Goal: Task Accomplishment & Management: Use online tool/utility

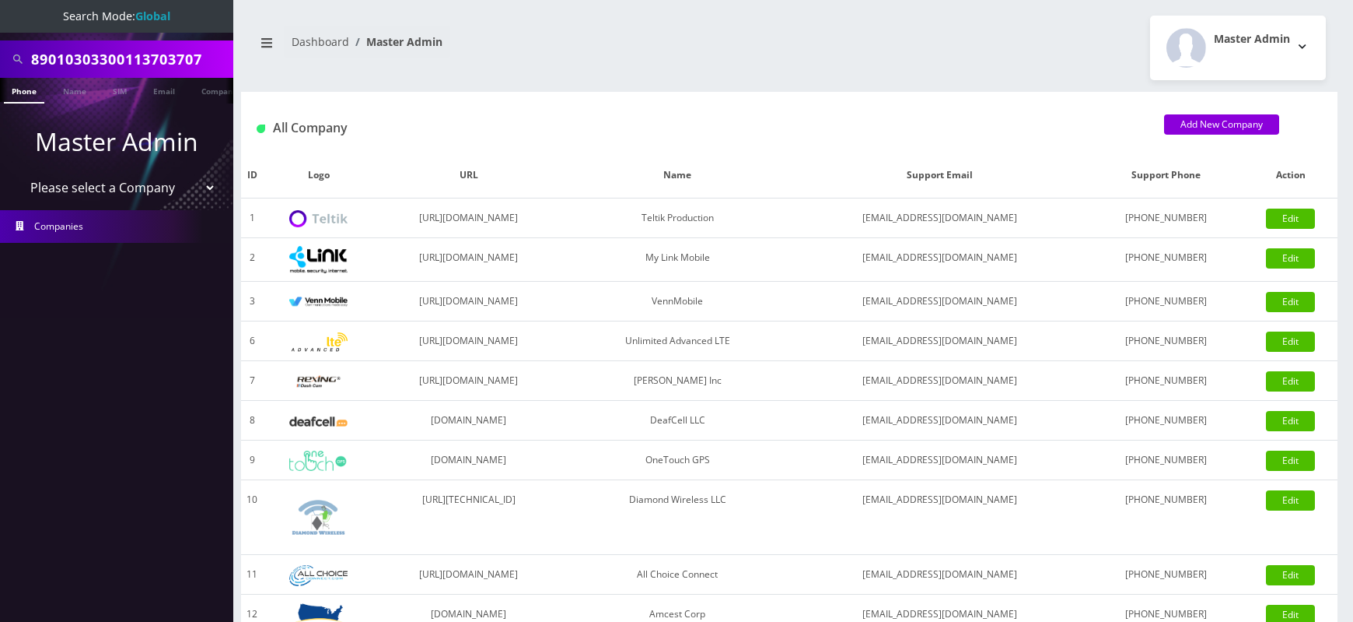
click at [142, 204] on li "Master Admin Please select a Company Teltik Production My Link Mobile VennMobil…" at bounding box center [116, 162] width 233 height 87
select select "1"
click at [18, 173] on select "Please select a Company Teltik Production My Link Mobile VennMobile Unlimited A…" at bounding box center [117, 188] width 198 height 30
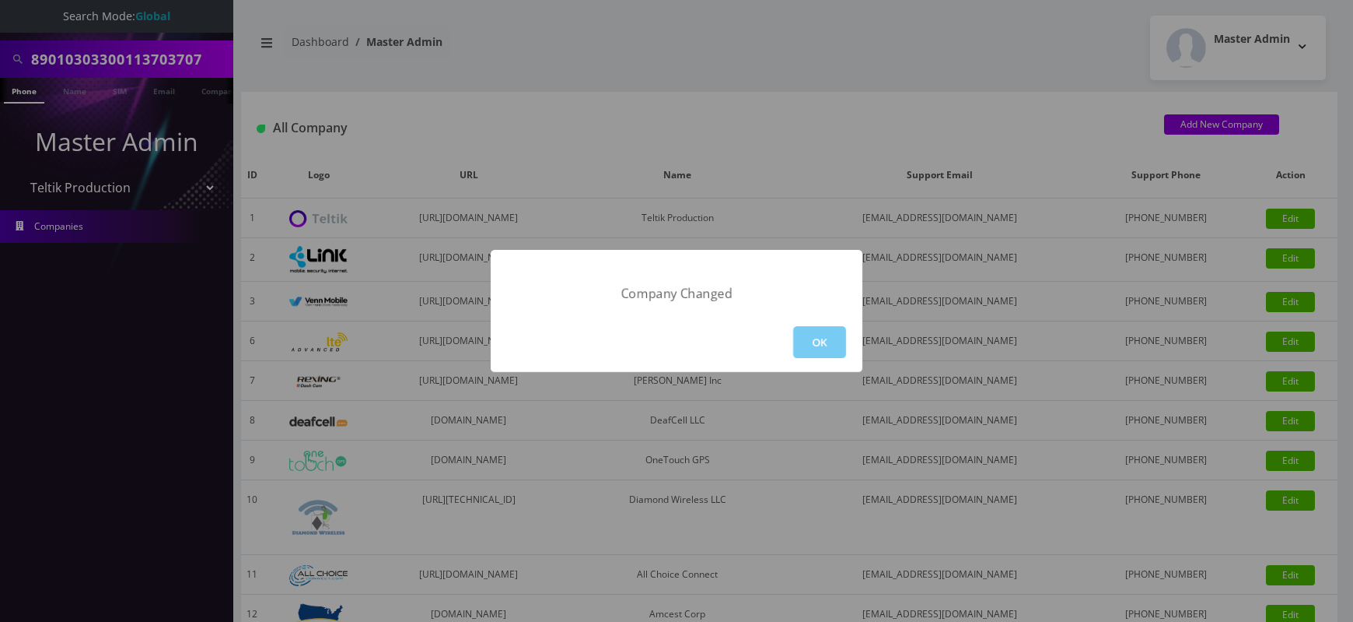
click at [823, 338] on button "OK" at bounding box center [819, 342] width 53 height 32
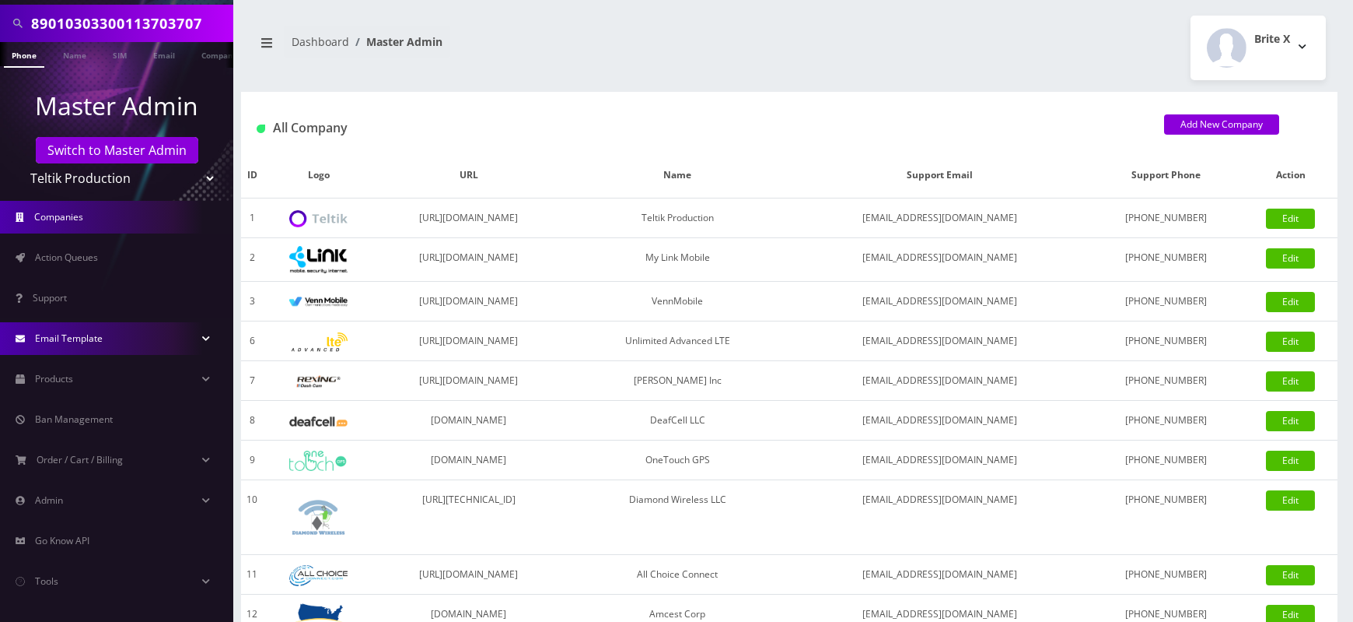
scroll to position [110, 0]
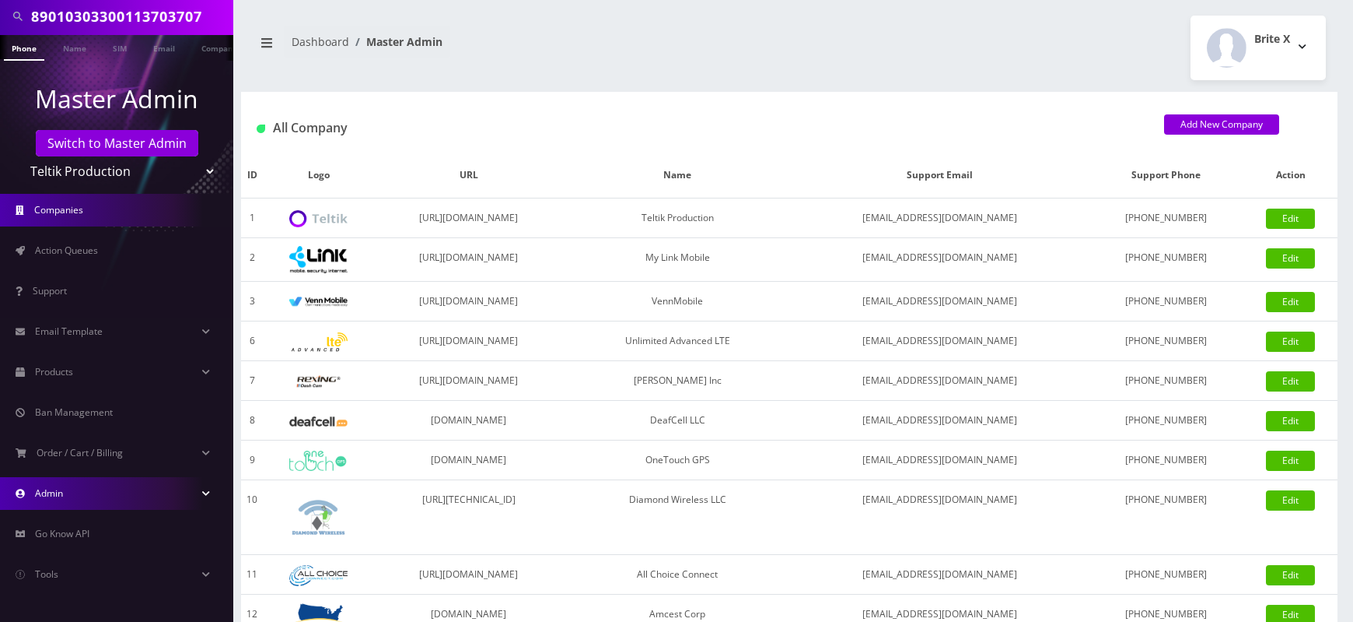
click at [120, 485] on link "Admin" at bounding box center [116, 493] width 233 height 33
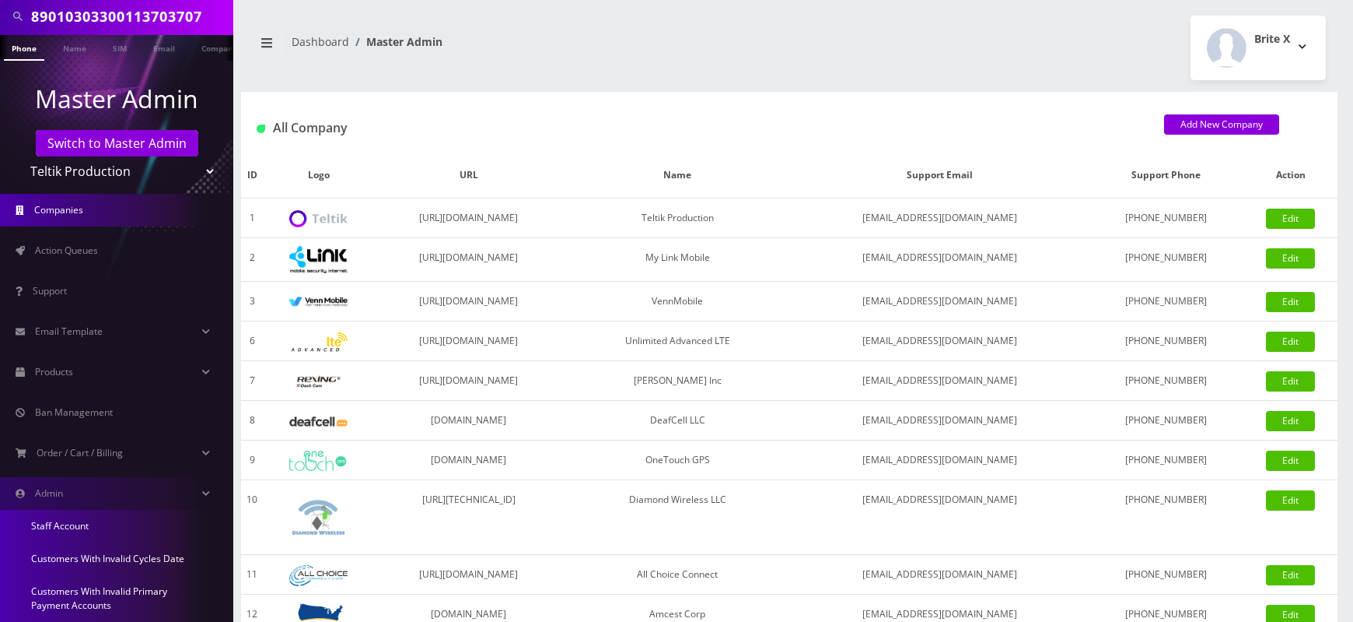
scroll to position [319, 0]
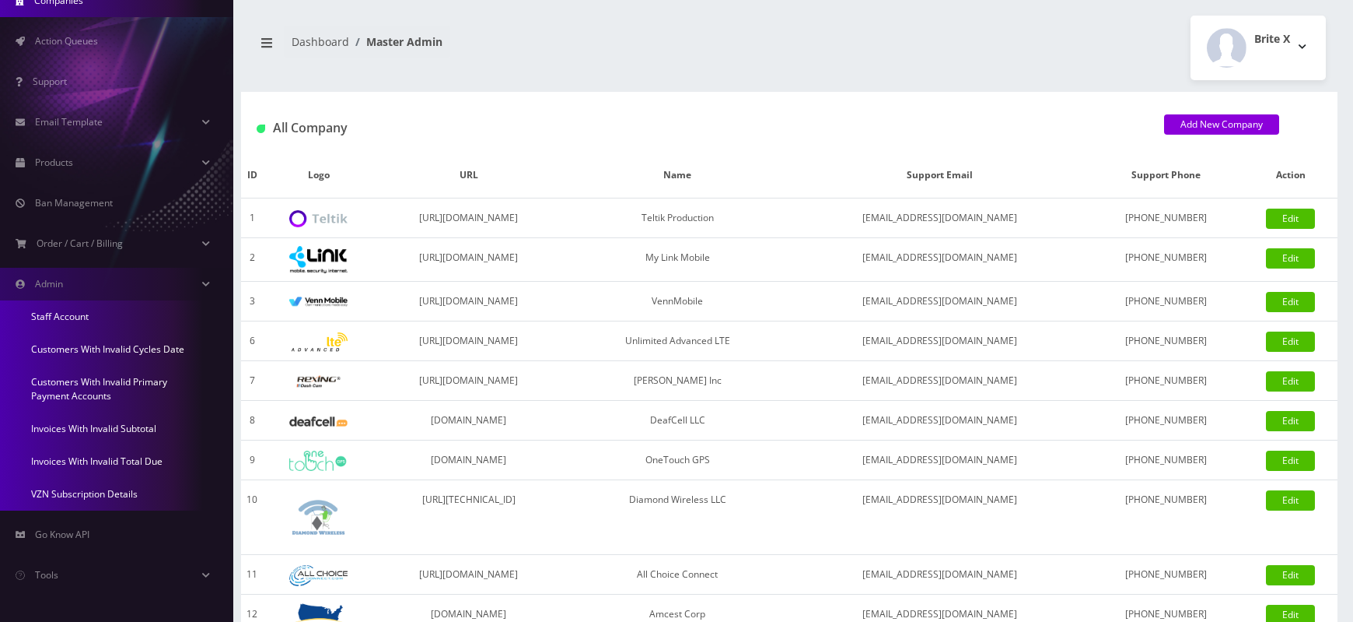
click at [137, 463] on link "Invoices With Invalid Total Due" at bounding box center [116, 461] width 233 height 33
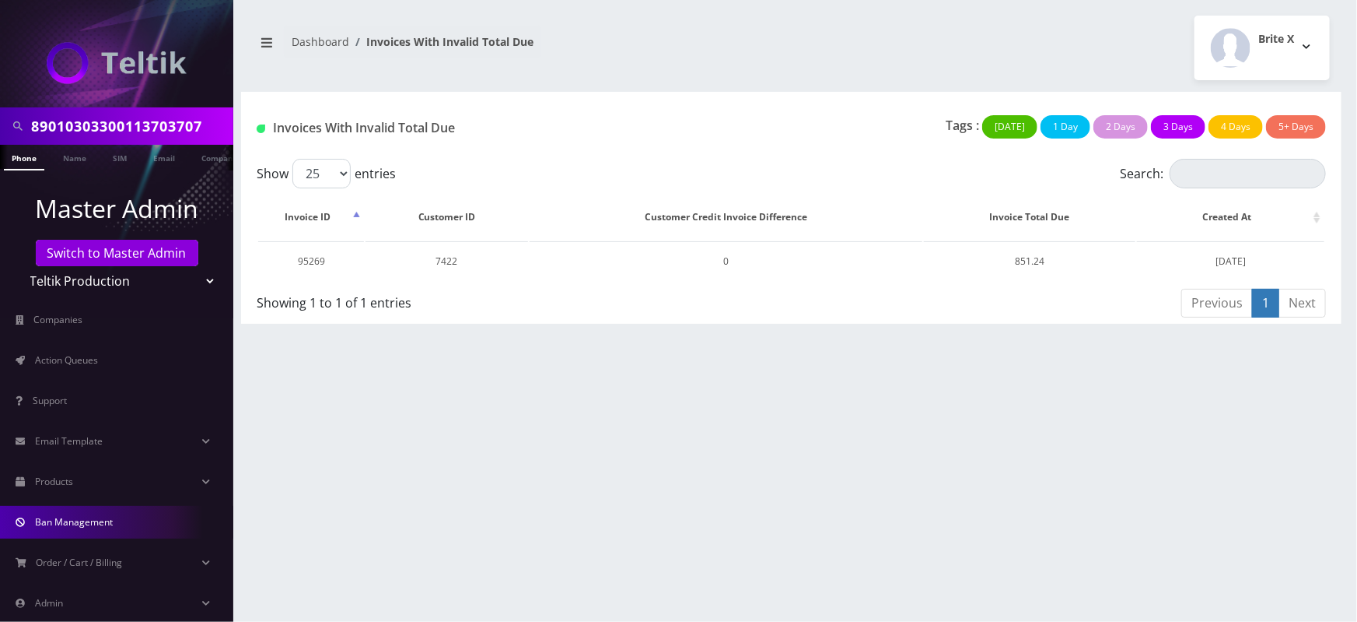
scroll to position [110, 0]
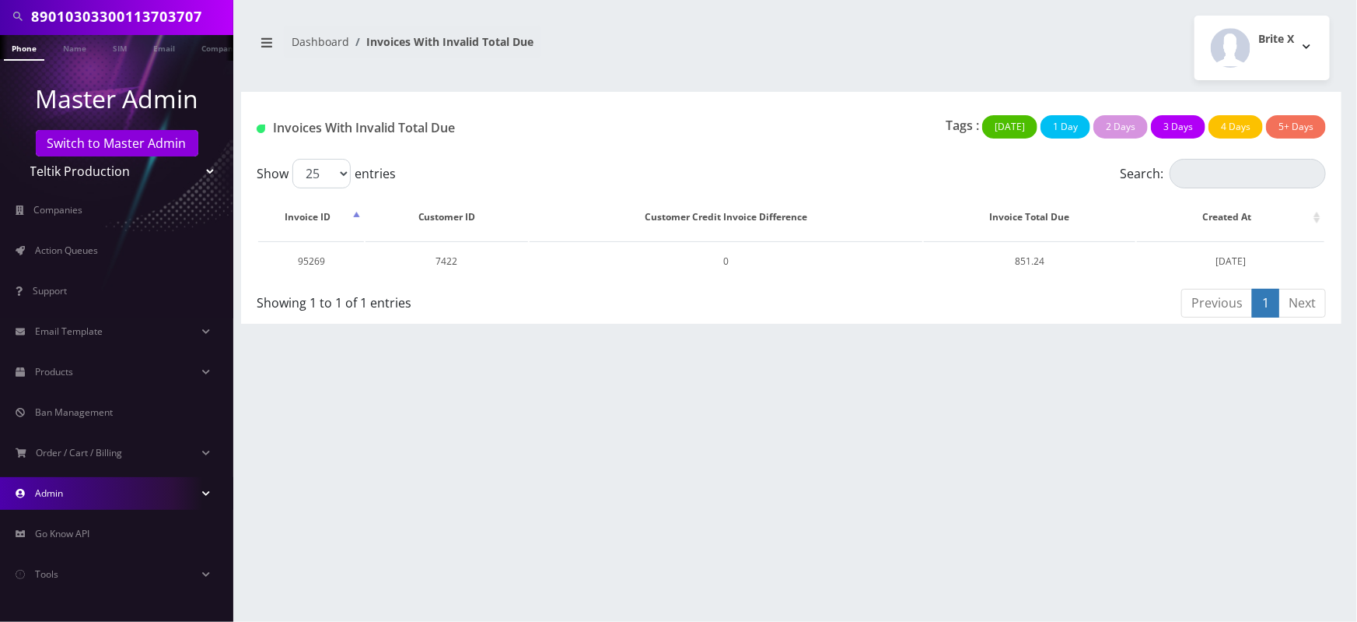
click at [131, 499] on link "Admin" at bounding box center [116, 493] width 233 height 33
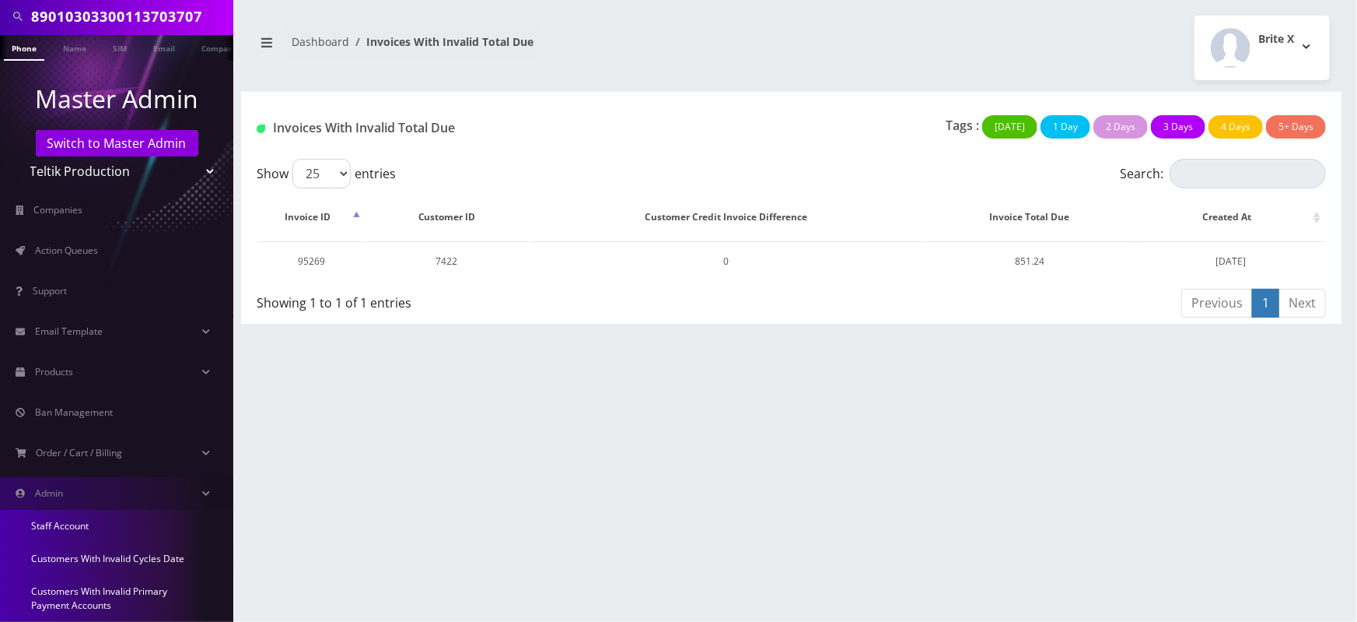
scroll to position [319, 0]
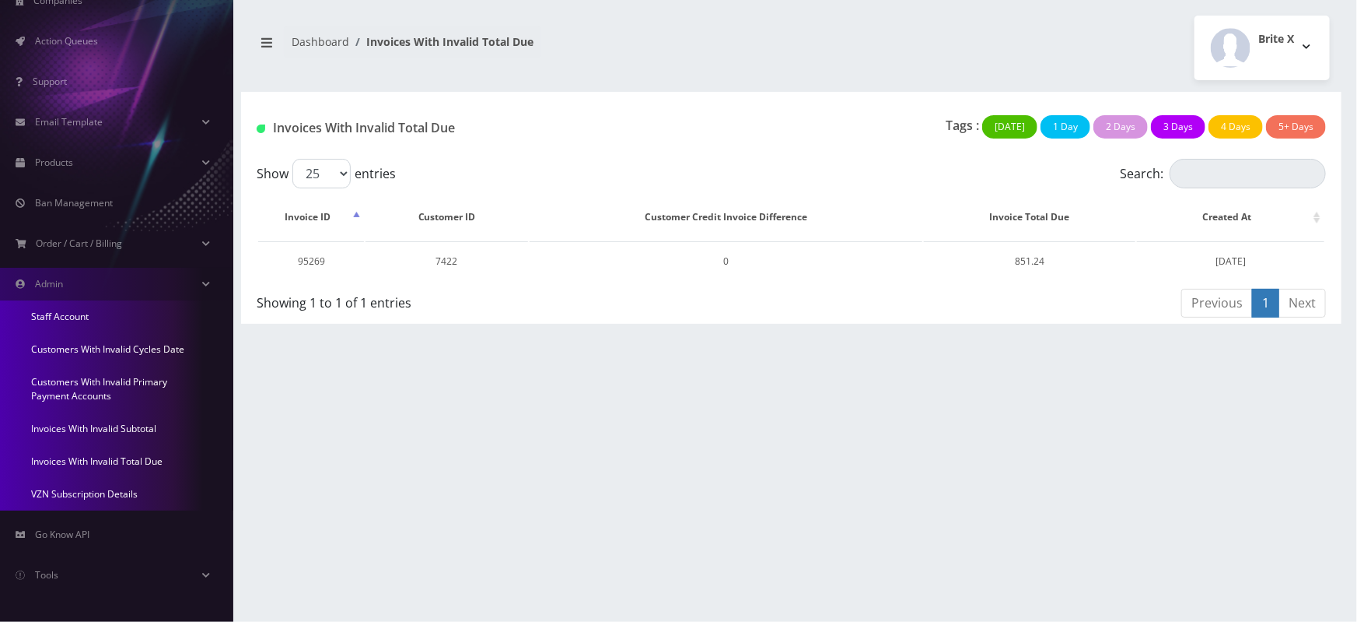
click at [89, 426] on link "Invoices With Invalid Subtotal" at bounding box center [116, 428] width 233 height 33
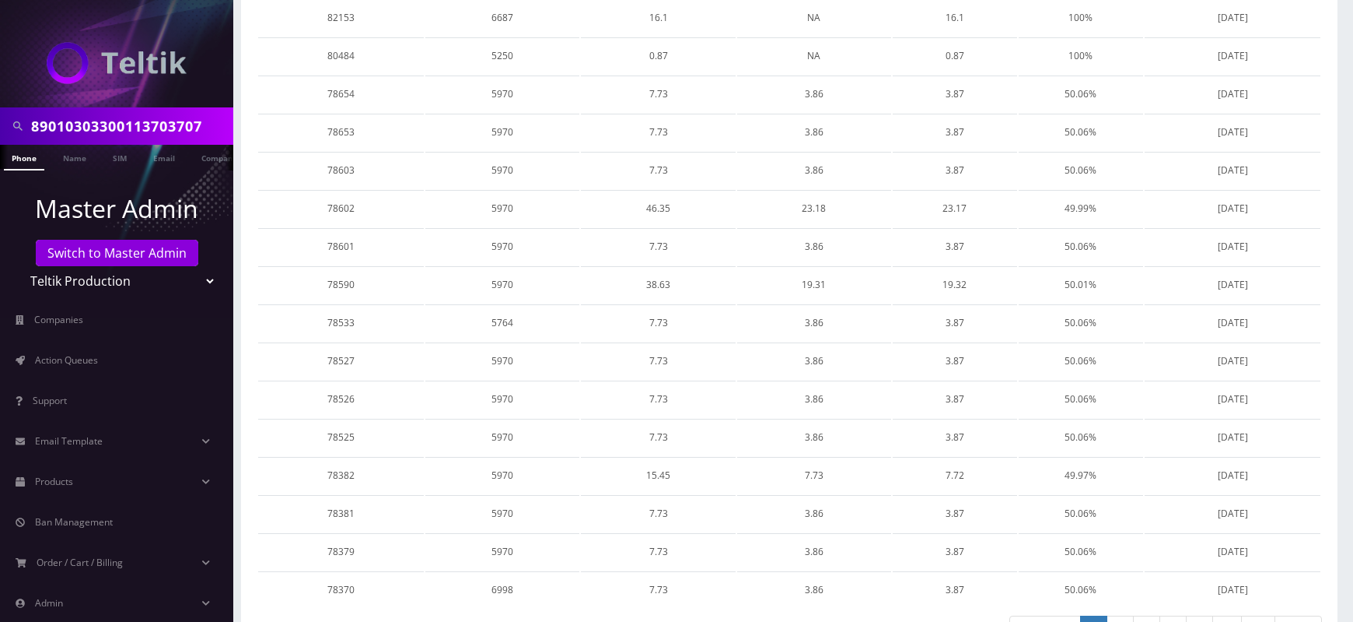
scroll to position [687, 0]
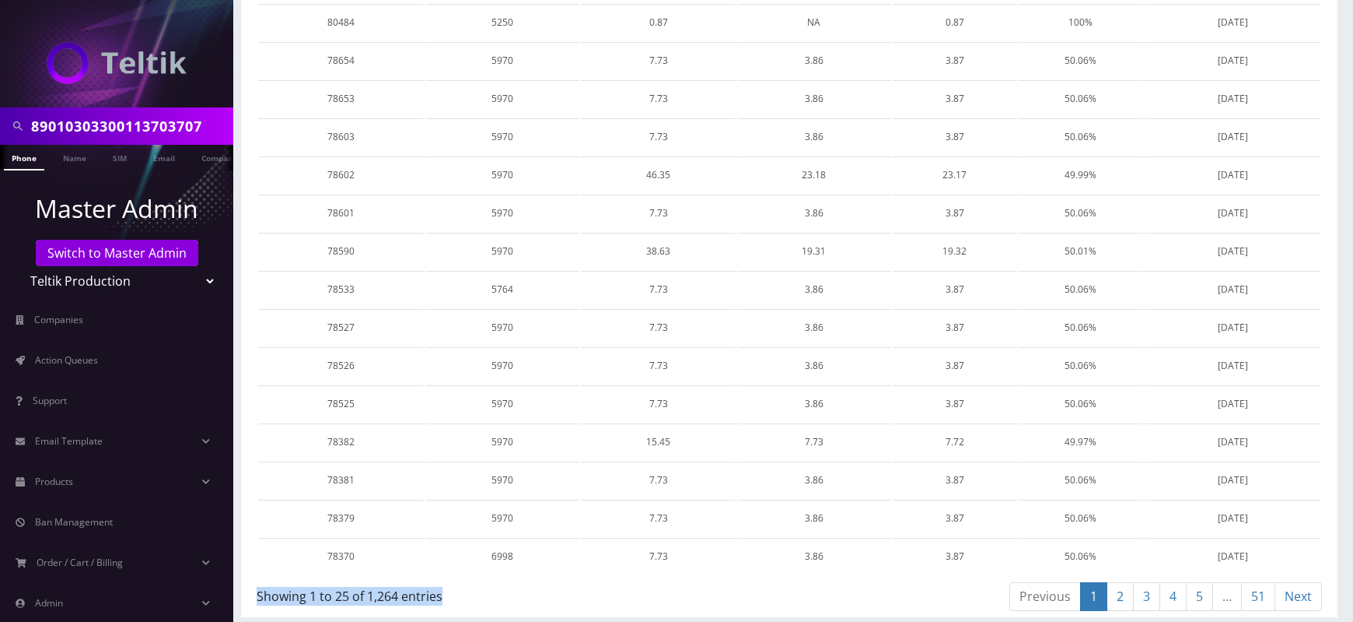
drag, startPoint x: 460, startPoint y: 592, endPoint x: 258, endPoint y: 590, distance: 202.3
click at [258, 590] on div "Showing 1 to 25 of 1,264 entries" at bounding box center [517, 592] width 521 height 25
drag, startPoint x: 258, startPoint y: 590, endPoint x: 456, endPoint y: 601, distance: 197.9
click at [456, 601] on div "Showing 1 to 25 of 1,264 entries" at bounding box center [523, 598] width 533 height 37
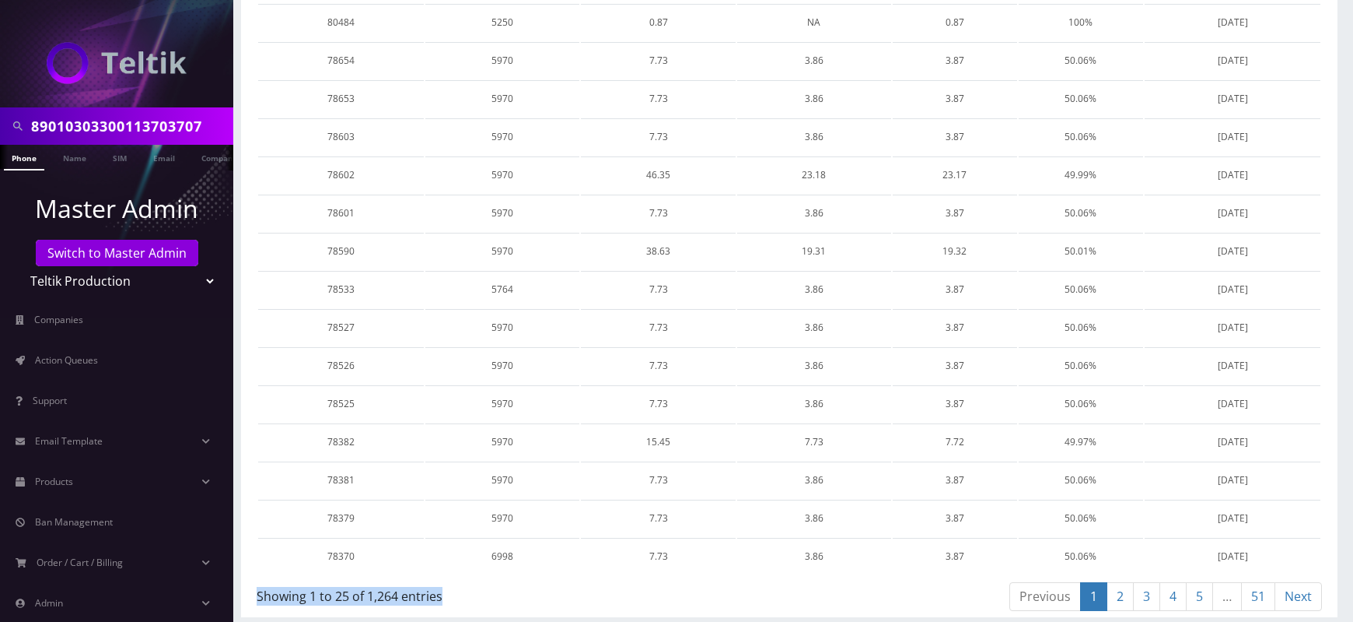
click at [456, 601] on div "Showing 1 to 25 of 1,264 entries" at bounding box center [523, 598] width 533 height 37
drag, startPoint x: 452, startPoint y: 590, endPoint x: 252, endPoint y: 582, distance: 200.1
click at [252, 582] on div "Show 25 50 100 250 500 1000 entries Search: Invoice ID Customer ID Invoice Subt…" at bounding box center [789, 88] width 1097 height 1058
drag, startPoint x: 650, startPoint y: 473, endPoint x: 679, endPoint y: 474, distance: 29.6
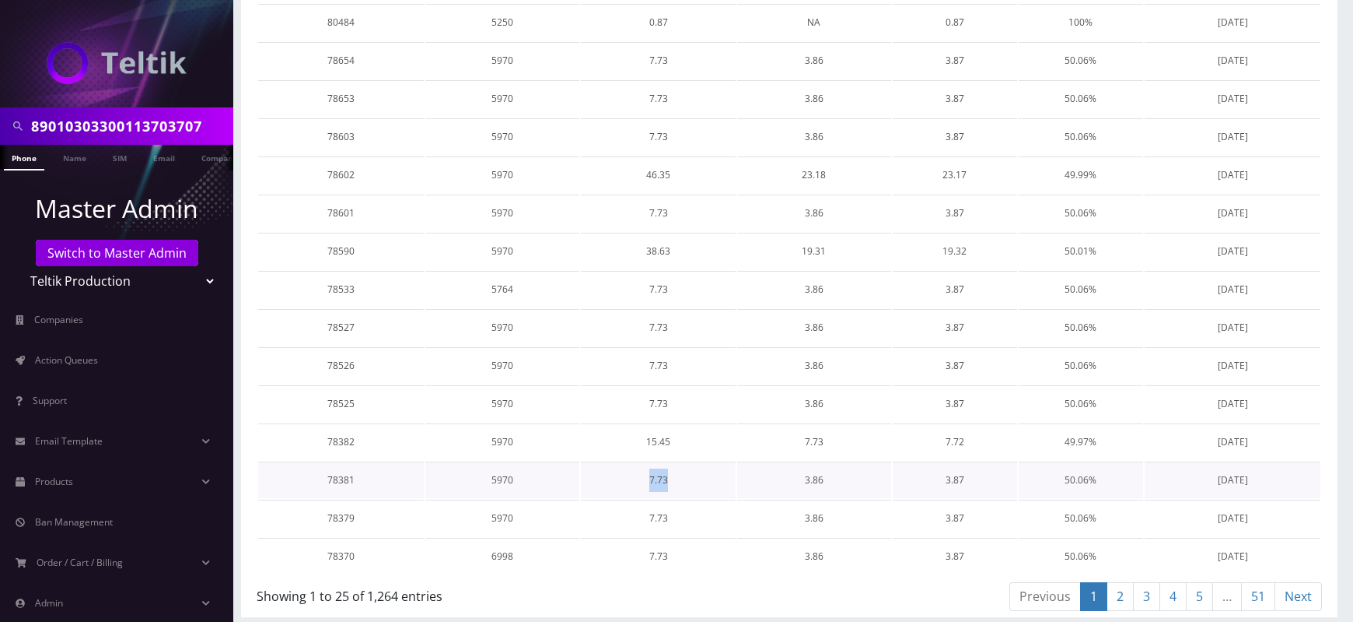
click at [679, 474] on td "7.73" at bounding box center [658, 479] width 154 height 37
drag, startPoint x: 640, startPoint y: 482, endPoint x: 684, endPoint y: 480, distance: 43.6
click at [684, 480] on td "7.73" at bounding box center [658, 479] width 154 height 37
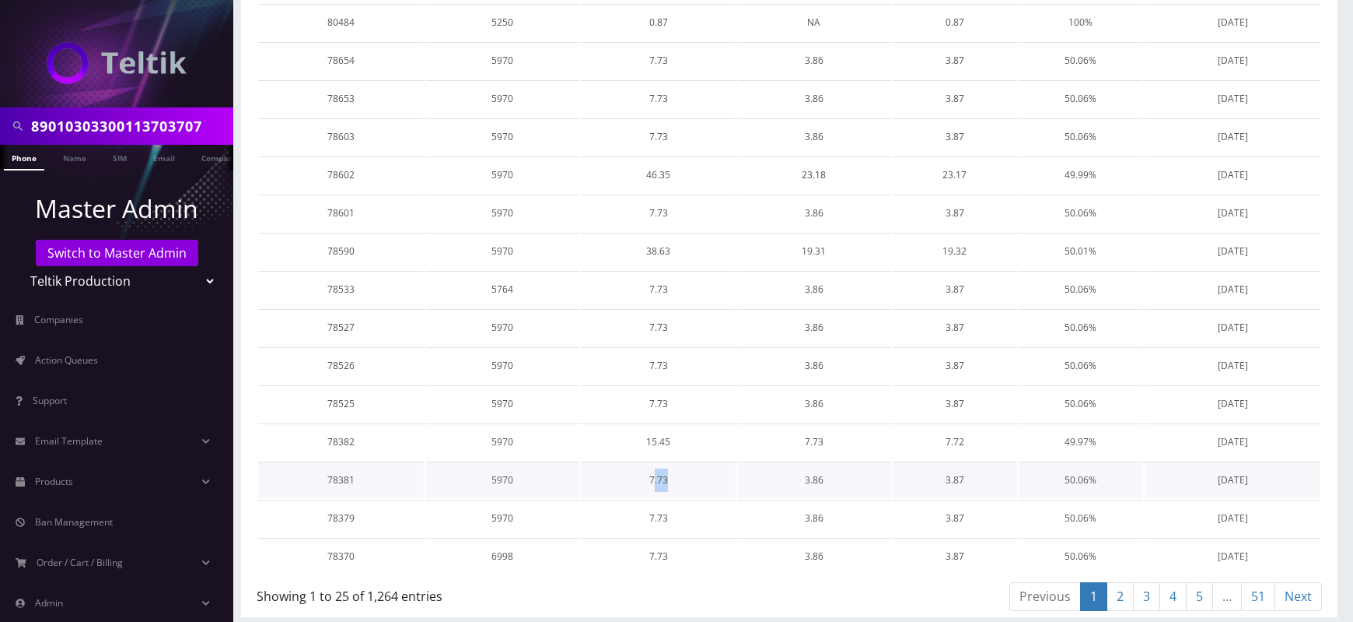
drag, startPoint x: 652, startPoint y: 478, endPoint x: 679, endPoint y: 478, distance: 27.2
click at [679, 478] on td "7.73" at bounding box center [658, 479] width 154 height 37
click at [656, 477] on td "7.73" at bounding box center [658, 479] width 154 height 37
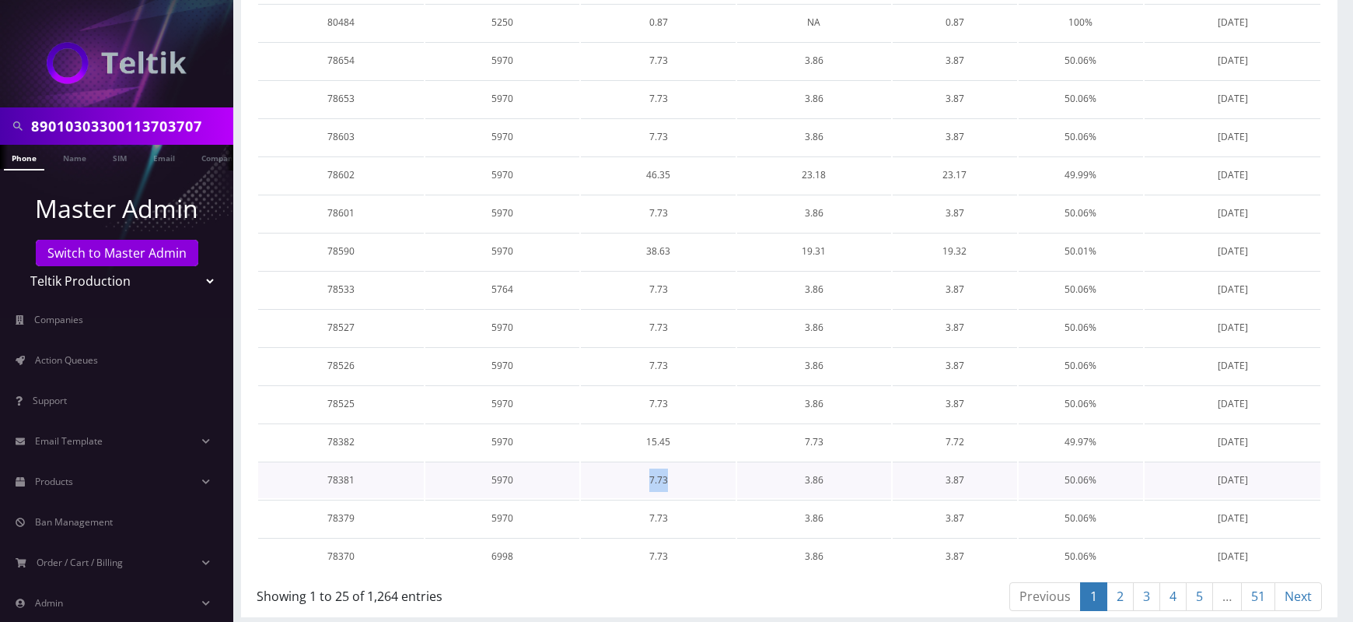
click at [656, 477] on td "7.73" at bounding box center [658, 479] width 154 height 37
click at [649, 475] on td "7.73" at bounding box center [658, 479] width 154 height 37
drag, startPoint x: 649, startPoint y: 475, endPoint x: 661, endPoint y: 475, distance: 12.4
click at [661, 475] on td "7.73" at bounding box center [658, 479] width 154 height 37
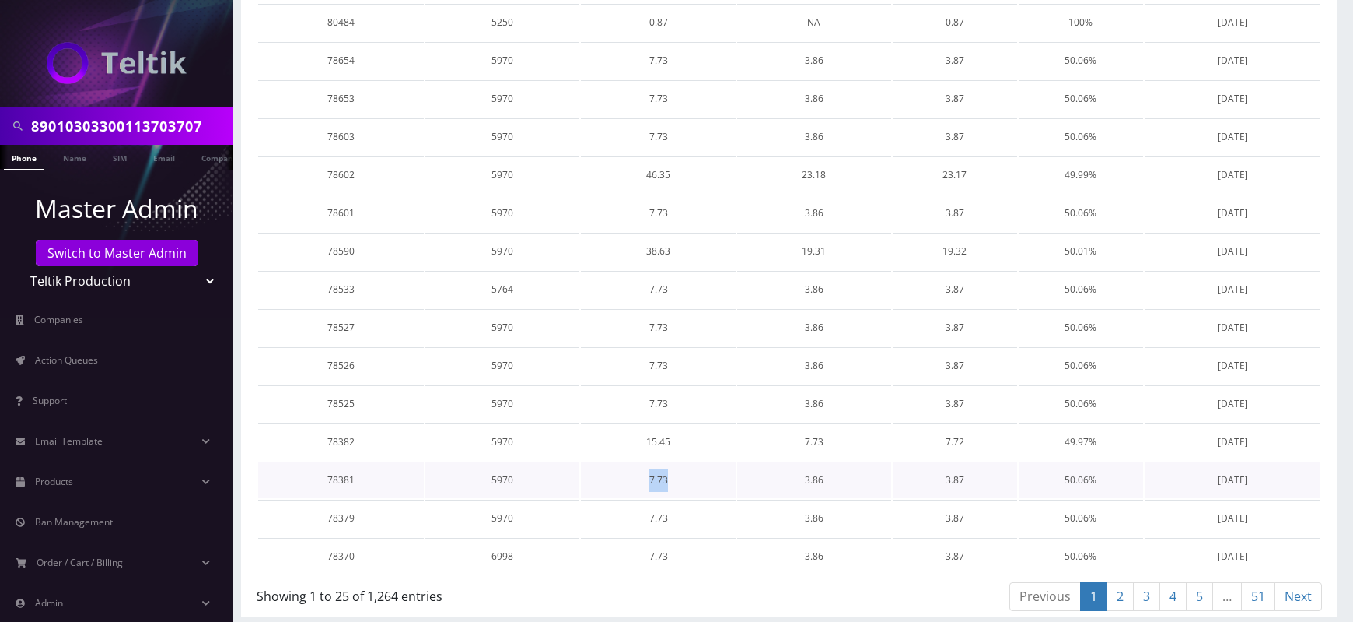
click at [661, 475] on td "7.73" at bounding box center [658, 479] width 154 height 37
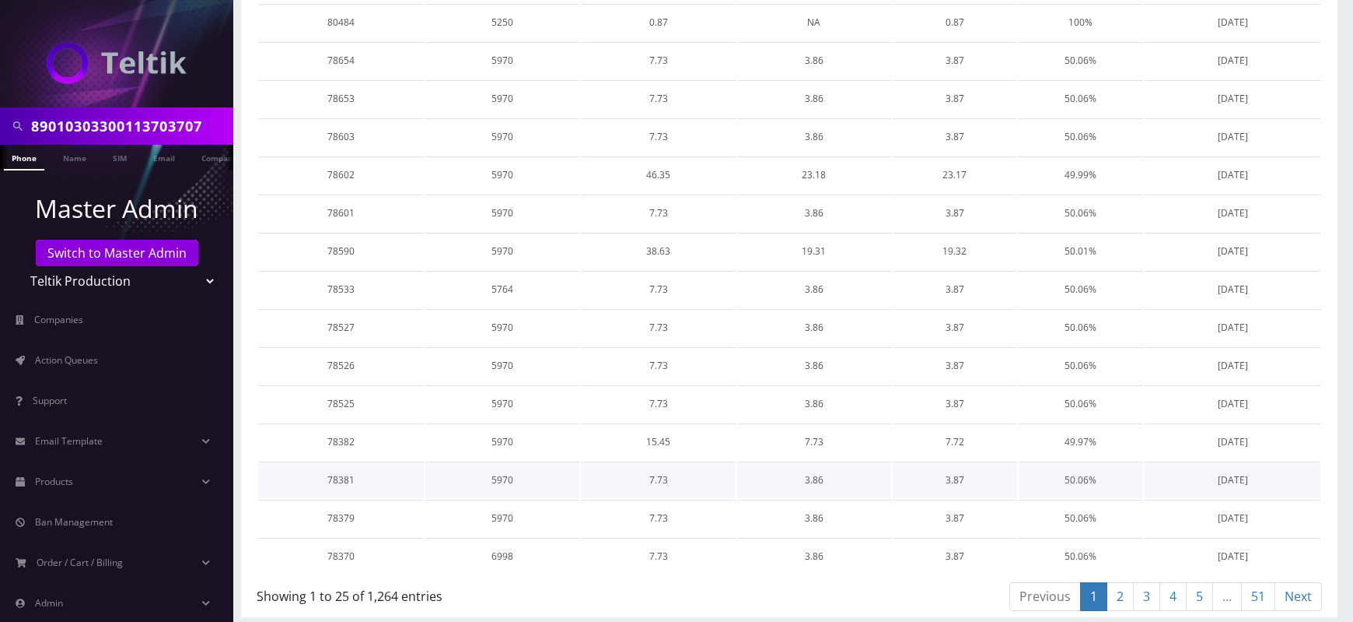
click at [661, 475] on td "7.73" at bounding box center [658, 479] width 154 height 37
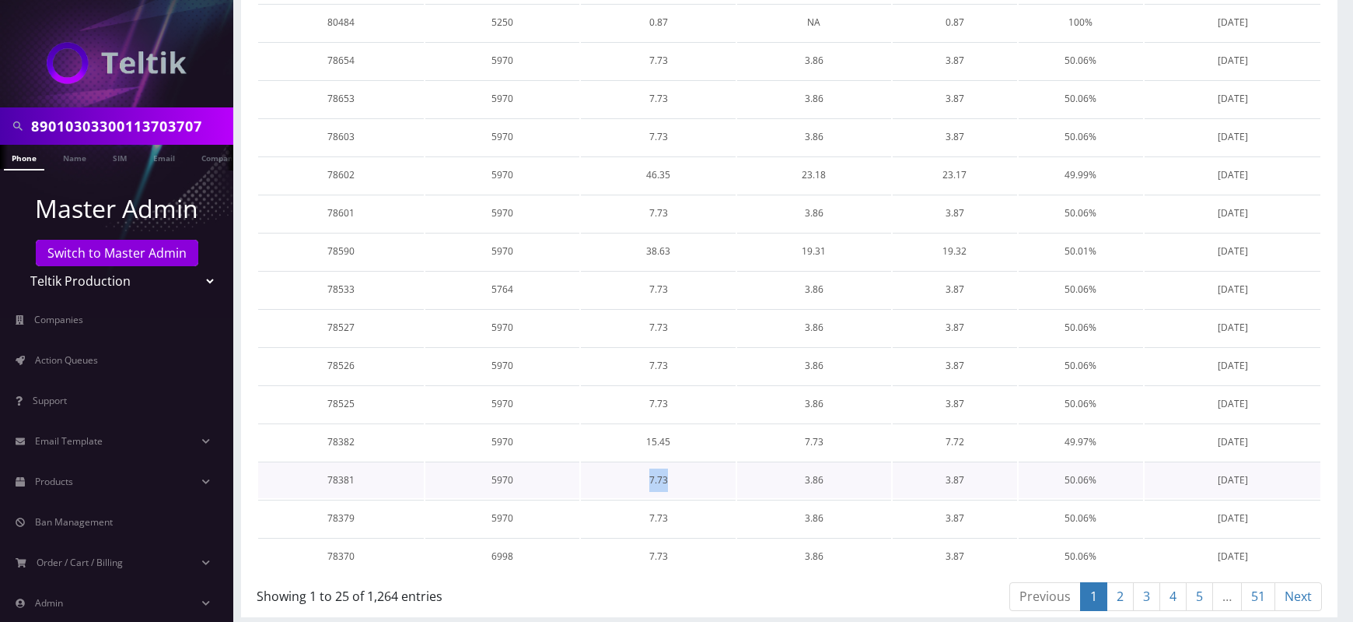
click at [661, 475] on td "7.73" at bounding box center [658, 479] width 154 height 37
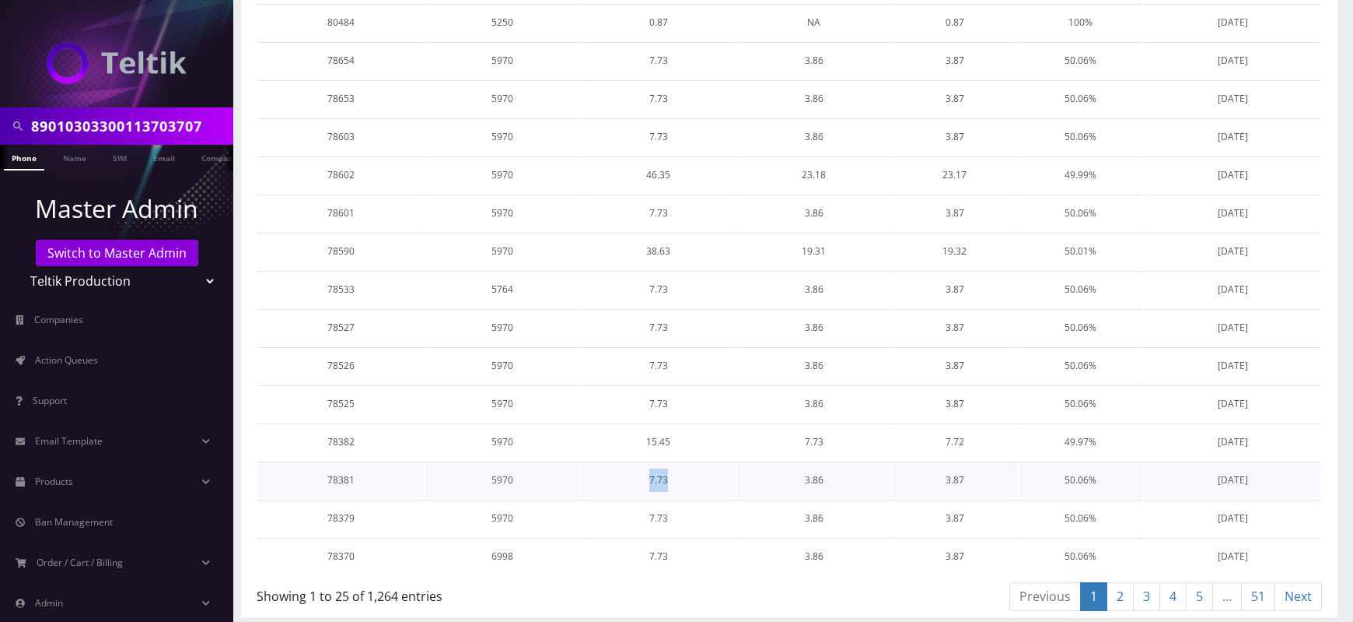
click at [661, 475] on td "7.73" at bounding box center [658, 479] width 154 height 37
drag, startPoint x: 807, startPoint y: 133, endPoint x: 835, endPoint y: 131, distance: 28.9
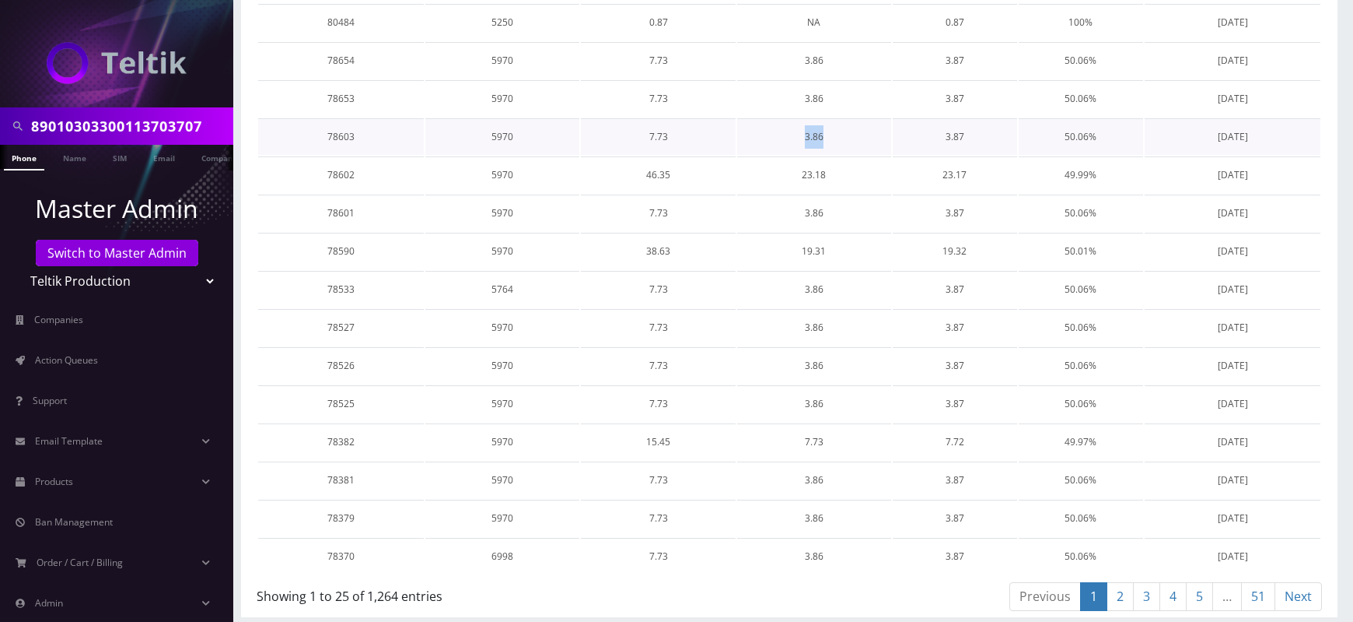
click at [835, 131] on td "3.86" at bounding box center [814, 136] width 154 height 37
drag, startPoint x: 798, startPoint y: 131, endPoint x: 825, endPoint y: 133, distance: 27.3
click at [825, 133] on td "3.86" at bounding box center [814, 136] width 154 height 37
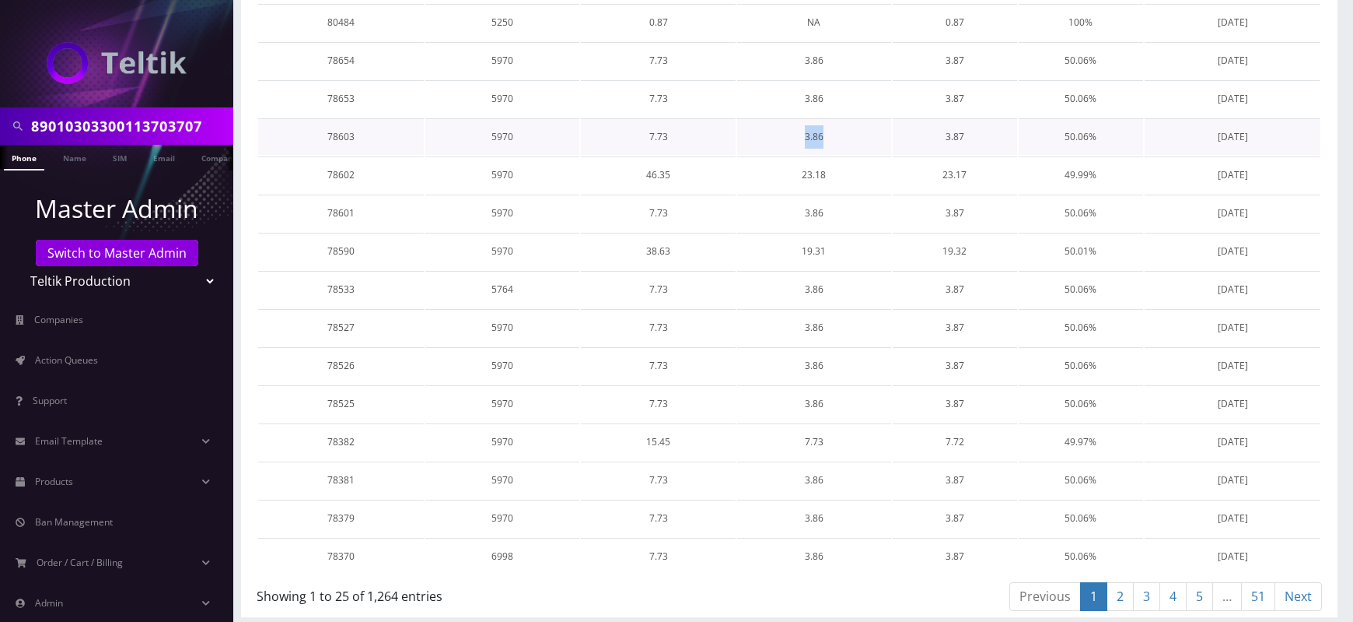
drag, startPoint x: 800, startPoint y: 133, endPoint x: 835, endPoint y: 134, distance: 35.0
click at [835, 134] on td "3.86" at bounding box center [814, 136] width 154 height 37
drag, startPoint x: 800, startPoint y: 131, endPoint x: 833, endPoint y: 135, distance: 33.0
click at [833, 135] on td "3.86" at bounding box center [814, 136] width 154 height 37
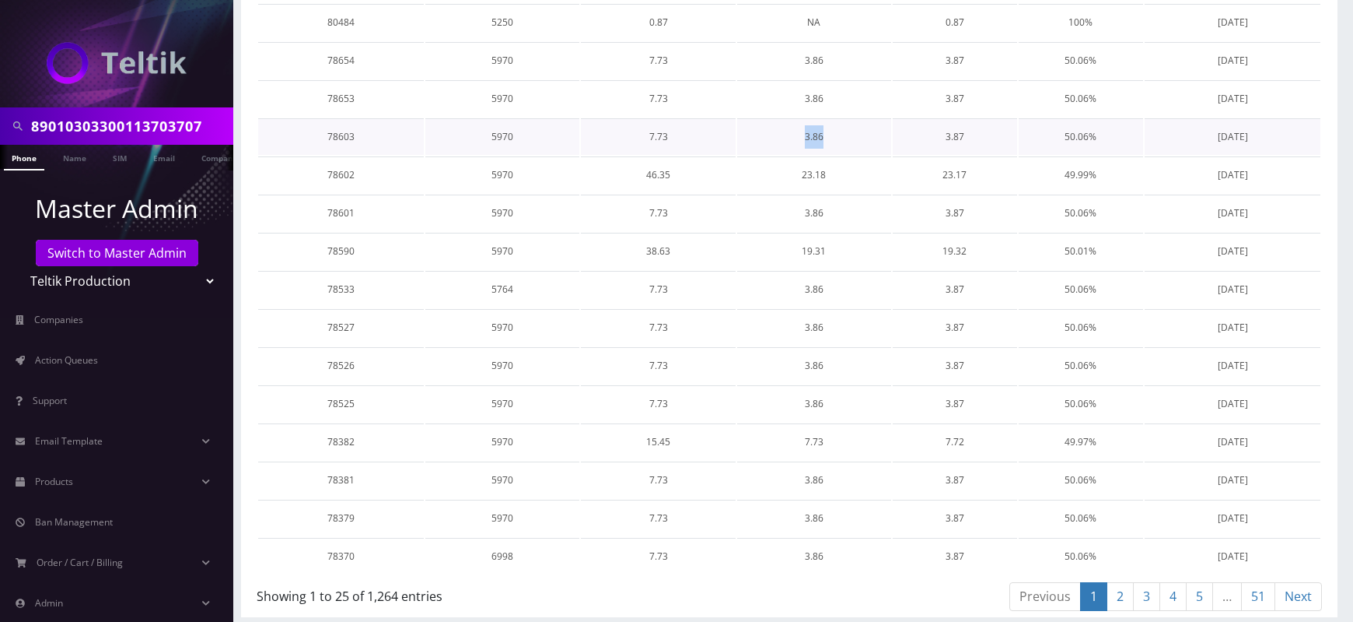
click at [833, 135] on td "3.86" at bounding box center [814, 136] width 154 height 37
drag, startPoint x: 800, startPoint y: 133, endPoint x: 834, endPoint y: 138, distance: 33.8
click at [834, 138] on td "3.86" at bounding box center [814, 136] width 154 height 37
drag, startPoint x: 797, startPoint y: 131, endPoint x: 835, endPoint y: 135, distance: 38.2
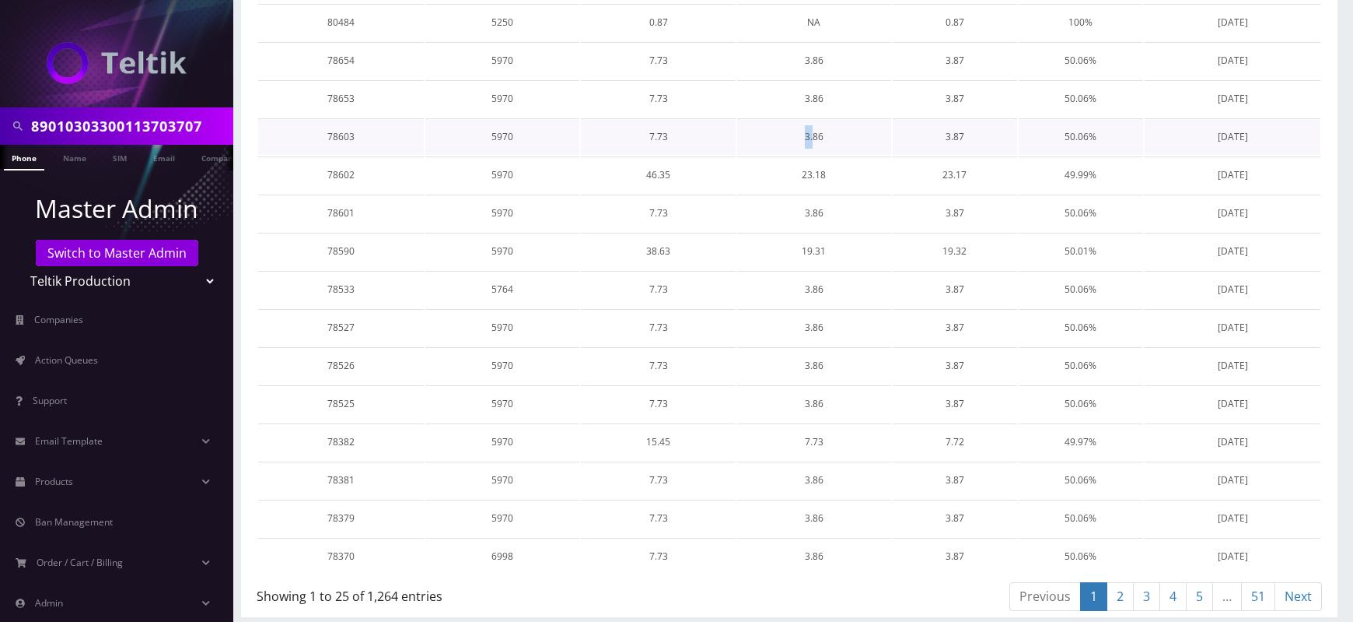
click at [835, 135] on td "3.86" at bounding box center [814, 136] width 154 height 37
click at [811, 134] on td "3.86" at bounding box center [814, 136] width 154 height 37
drag, startPoint x: 807, startPoint y: 132, endPoint x: 836, endPoint y: 136, distance: 29.8
click at [836, 136] on td "3.86" at bounding box center [814, 136] width 154 height 37
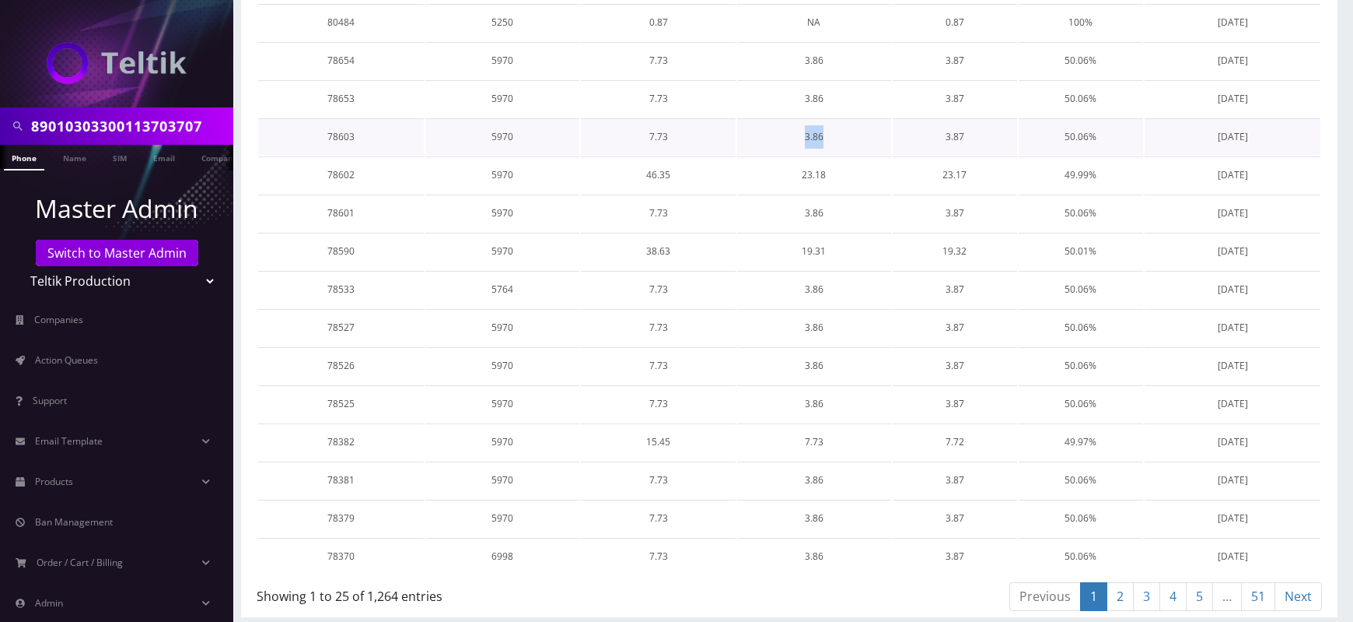
click at [836, 136] on td "3.86" at bounding box center [814, 136] width 154 height 37
drag, startPoint x: 808, startPoint y: 134, endPoint x: 827, endPoint y: 134, distance: 18.7
click at [827, 134] on td "3.86" at bounding box center [814, 136] width 154 height 37
drag, startPoint x: 799, startPoint y: 170, endPoint x: 828, endPoint y: 171, distance: 28.8
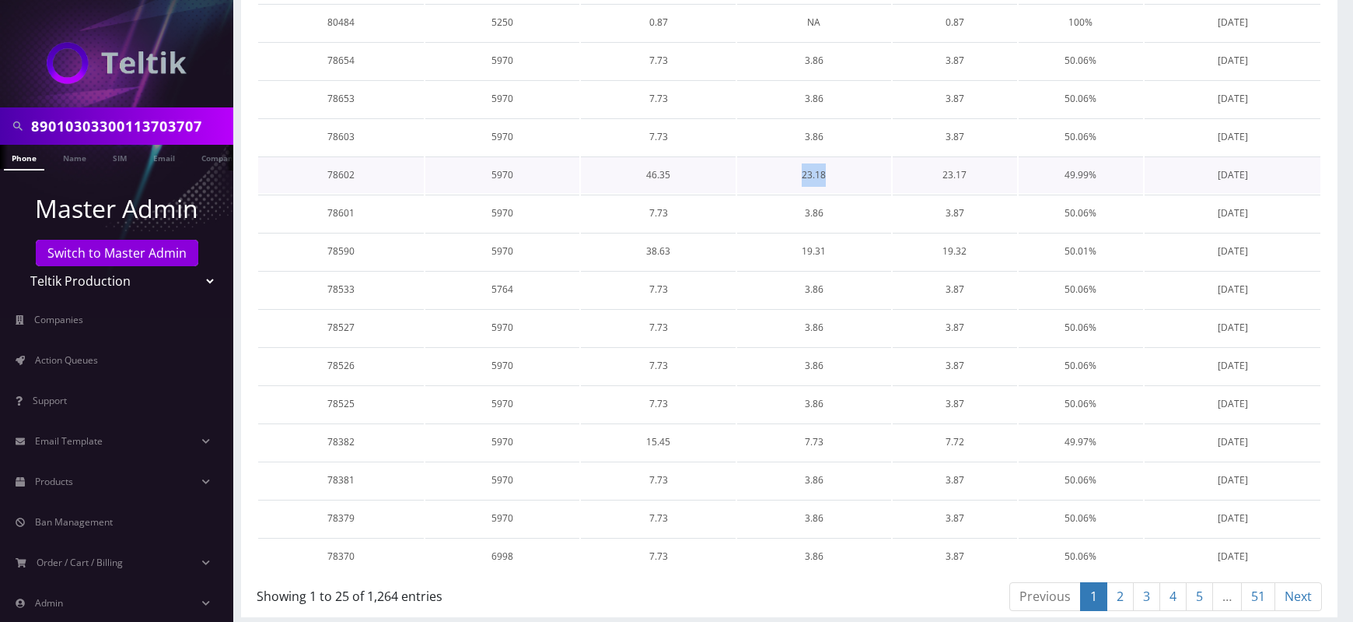
click at [828, 171] on td "23.18" at bounding box center [814, 174] width 154 height 37
drag, startPoint x: 799, startPoint y: 170, endPoint x: 834, endPoint y: 170, distance: 35.0
click at [834, 170] on td "23.18" at bounding box center [814, 174] width 154 height 37
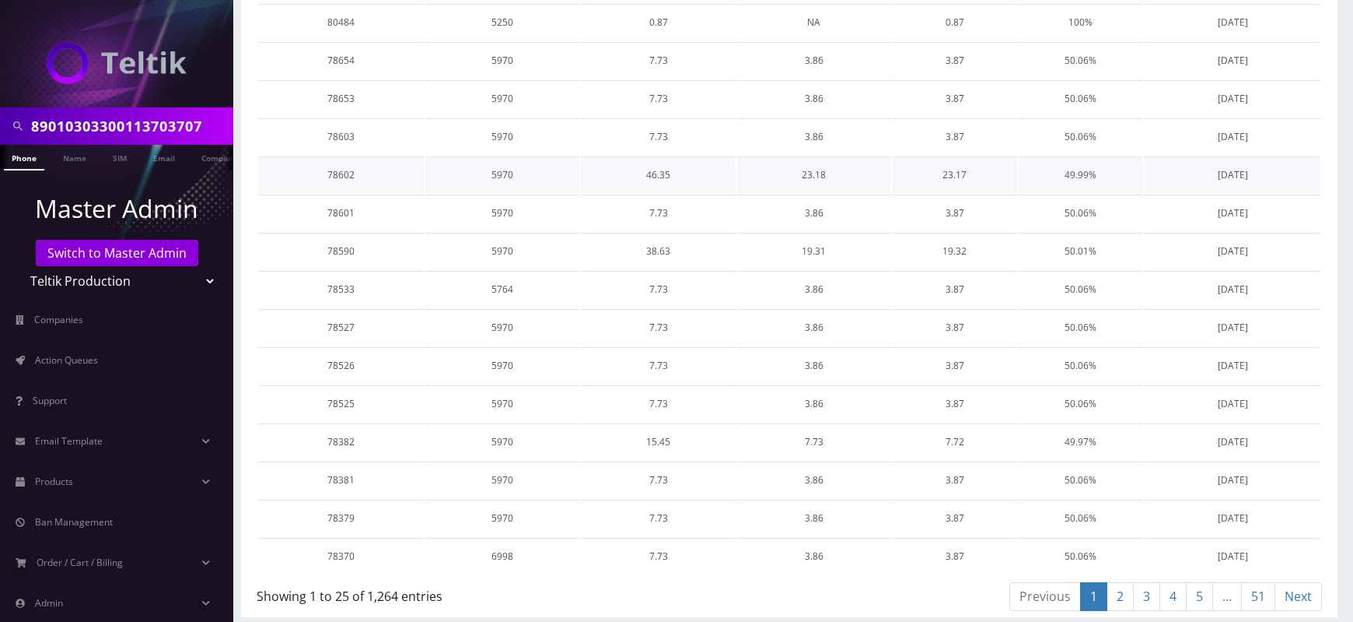
click at [813, 170] on td "23.18" at bounding box center [814, 174] width 154 height 37
drag, startPoint x: 802, startPoint y: 170, endPoint x: 827, endPoint y: 170, distance: 24.9
click at [827, 170] on td "23.18" at bounding box center [814, 174] width 154 height 37
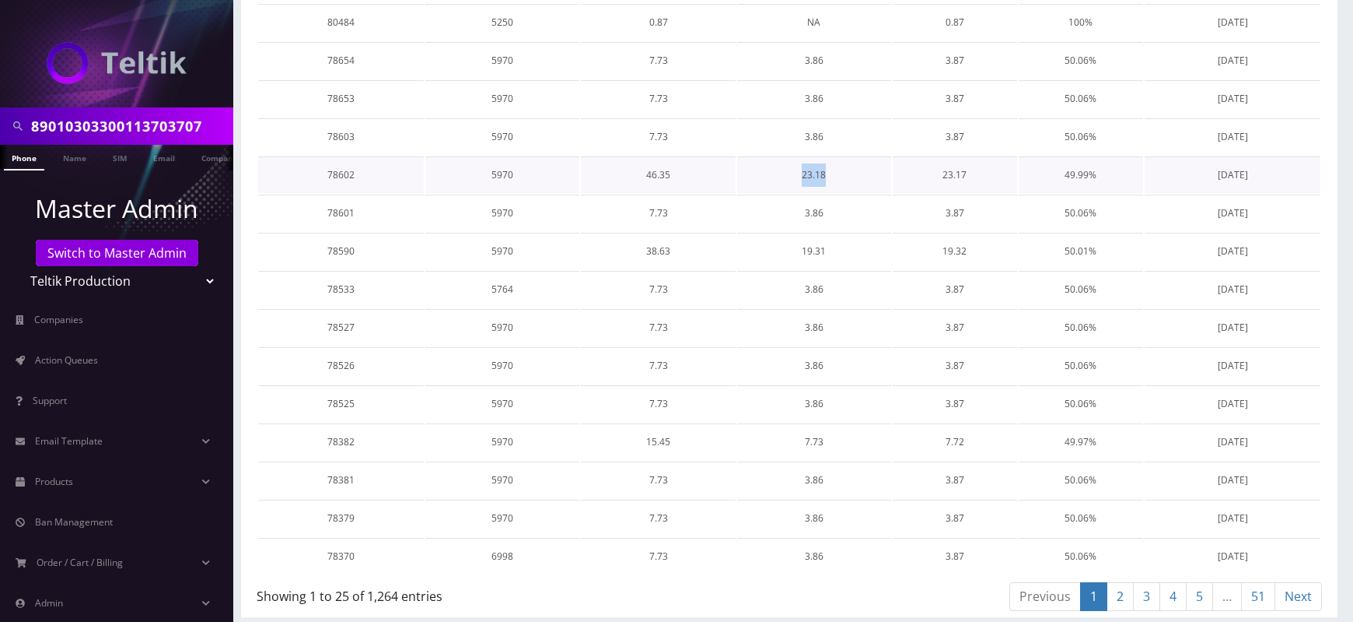
click at [827, 170] on td "23.18" at bounding box center [814, 174] width 154 height 37
drag, startPoint x: 800, startPoint y: 170, endPoint x: 831, endPoint y: 172, distance: 30.4
click at [831, 172] on td "23.18" at bounding box center [814, 174] width 154 height 37
drag, startPoint x: 793, startPoint y: 173, endPoint x: 837, endPoint y: 175, distance: 43.6
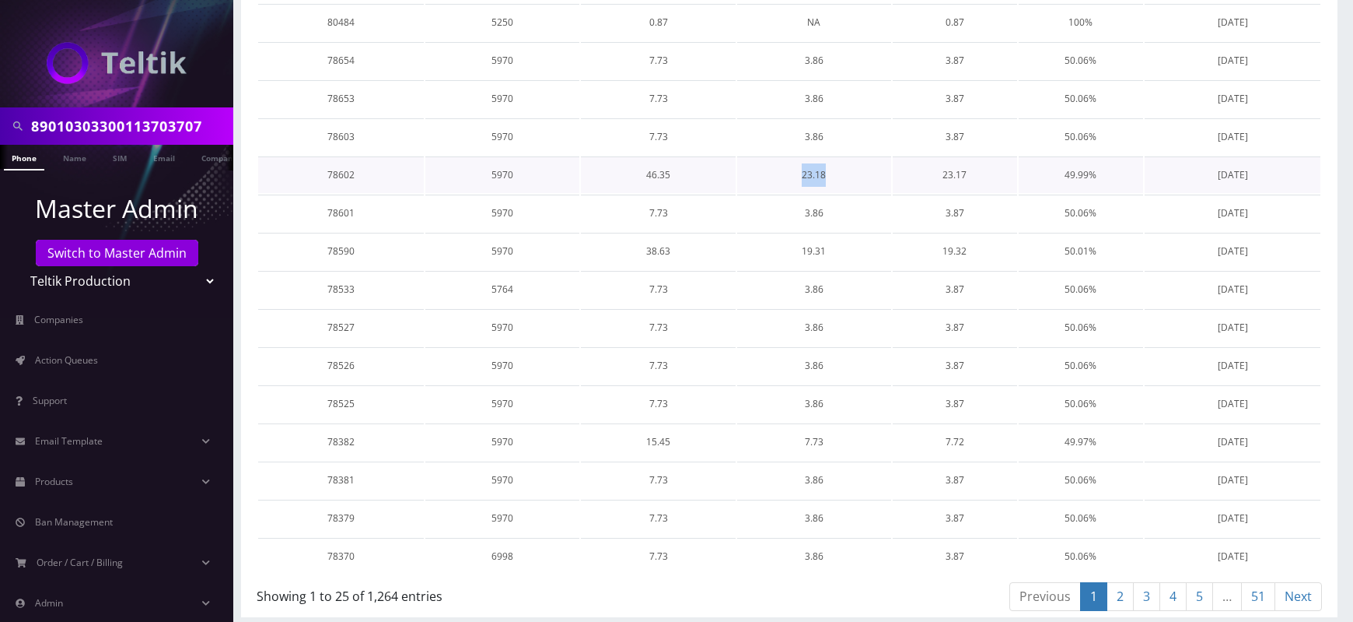
click at [837, 175] on td "23.18" at bounding box center [814, 174] width 154 height 37
drag, startPoint x: 801, startPoint y: 174, endPoint x: 846, endPoint y: 177, distance: 45.2
click at [846, 177] on td "23.18" at bounding box center [814, 174] width 154 height 37
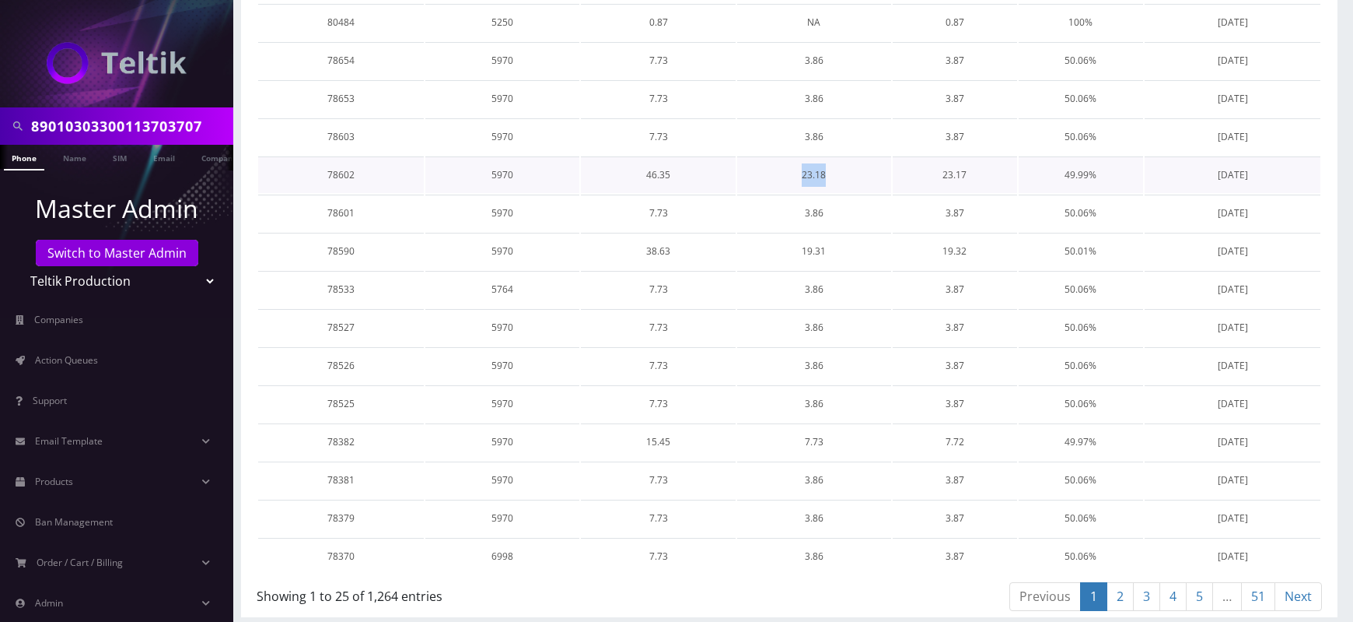
drag, startPoint x: 803, startPoint y: 175, endPoint x: 837, endPoint y: 176, distance: 34.2
click at [837, 176] on td "23.18" at bounding box center [814, 174] width 154 height 37
drag, startPoint x: 798, startPoint y: 174, endPoint x: 841, endPoint y: 174, distance: 42.8
click at [841, 174] on td "23.18" at bounding box center [814, 174] width 154 height 37
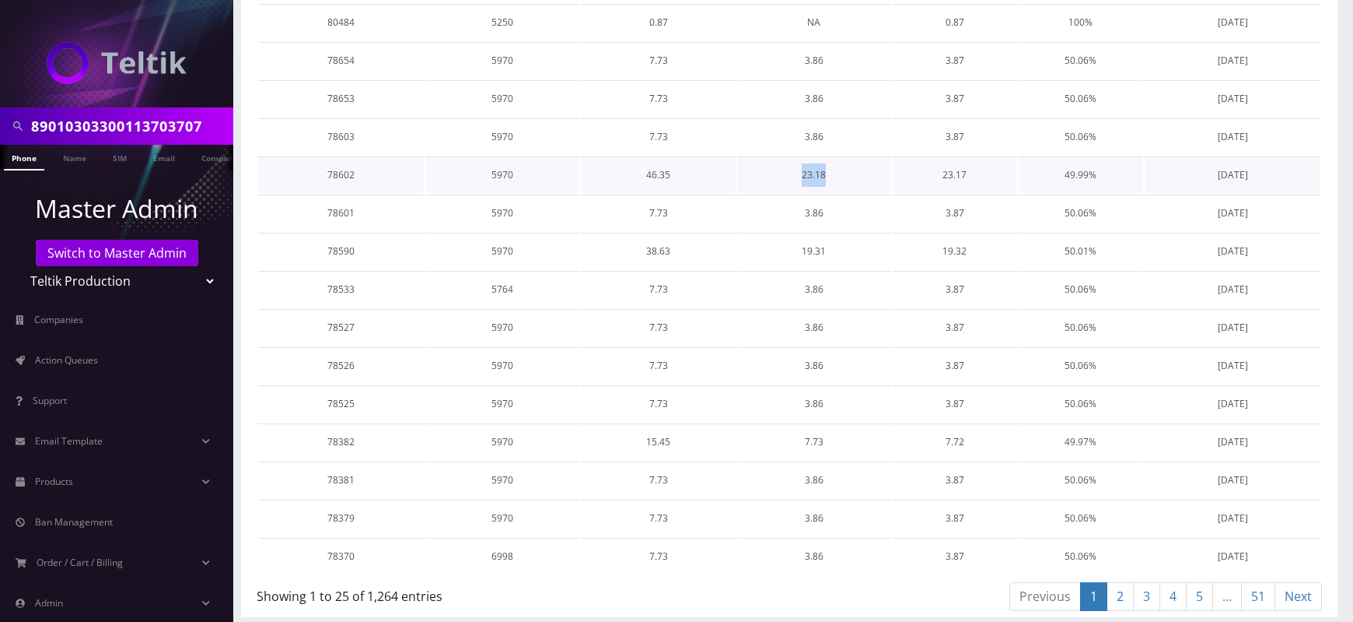
click at [841, 174] on td "23.18" at bounding box center [814, 174] width 154 height 37
drag, startPoint x: 800, startPoint y: 170, endPoint x: 847, endPoint y: 172, distance: 46.7
click at [847, 172] on td "23.18" at bounding box center [814, 174] width 154 height 37
drag, startPoint x: 804, startPoint y: 170, endPoint x: 845, endPoint y: 172, distance: 40.5
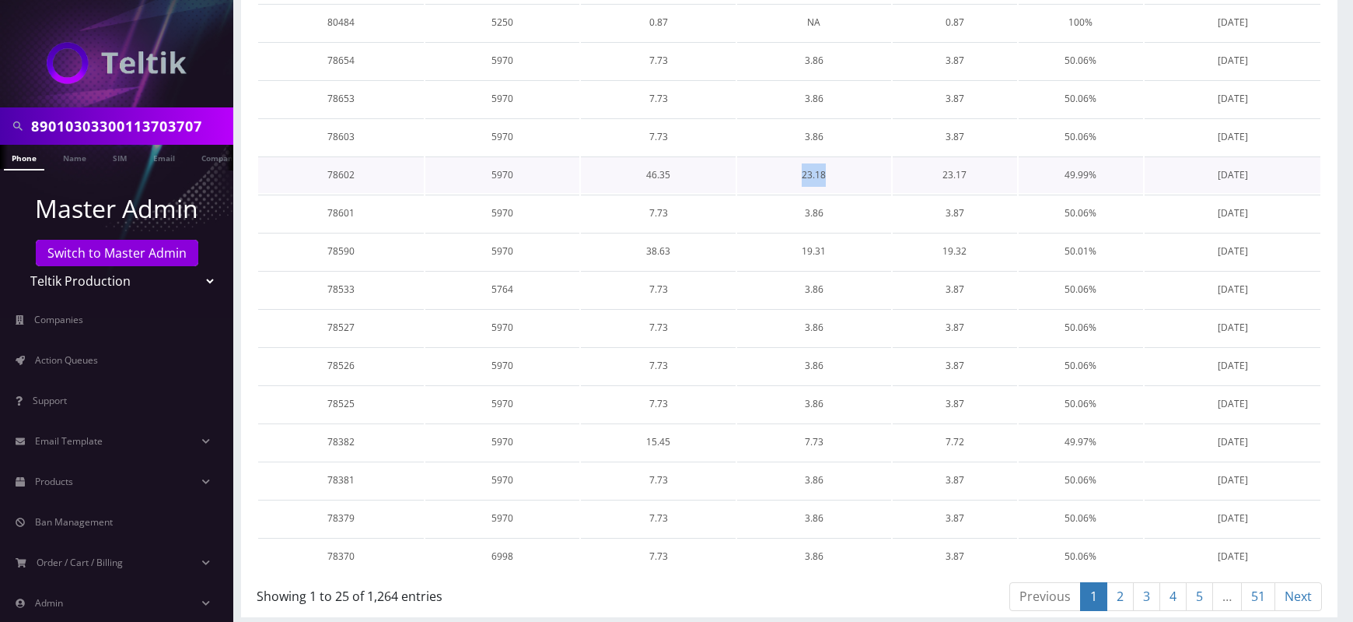
click at [845, 172] on td "23.18" at bounding box center [814, 174] width 154 height 37
drag, startPoint x: 800, startPoint y: 170, endPoint x: 836, endPoint y: 173, distance: 36.7
click at [836, 173] on td "23.18" at bounding box center [814, 174] width 154 height 37
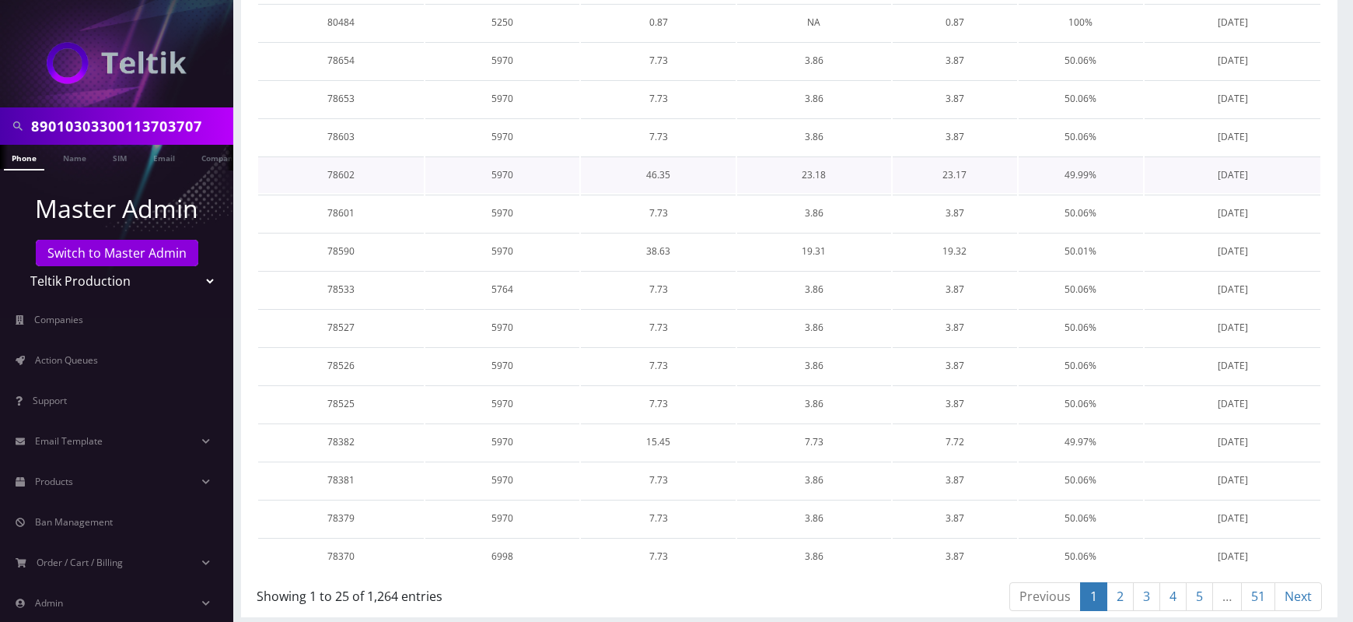
click at [658, 171] on td "46.35" at bounding box center [658, 174] width 154 height 37
click at [499, 171] on td "5970" at bounding box center [502, 174] width 154 height 37
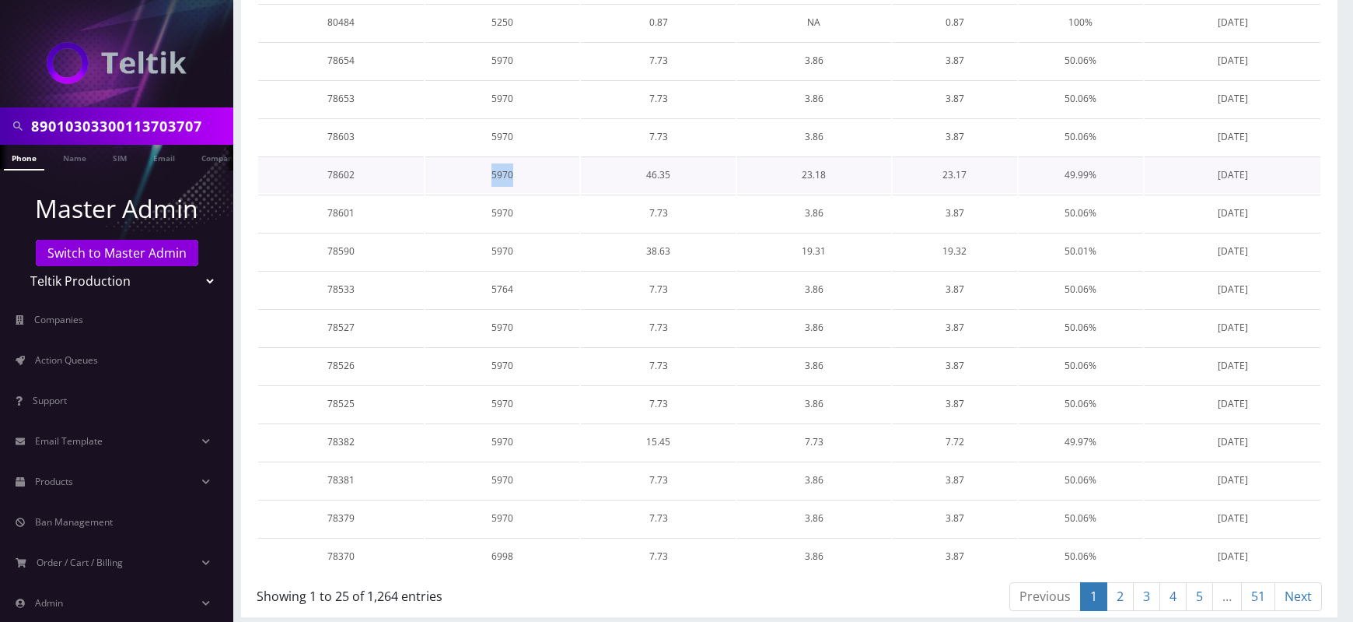
click at [499, 171] on td "5970" at bounding box center [502, 174] width 154 height 37
click at [660, 169] on td "46.35" at bounding box center [658, 174] width 154 height 37
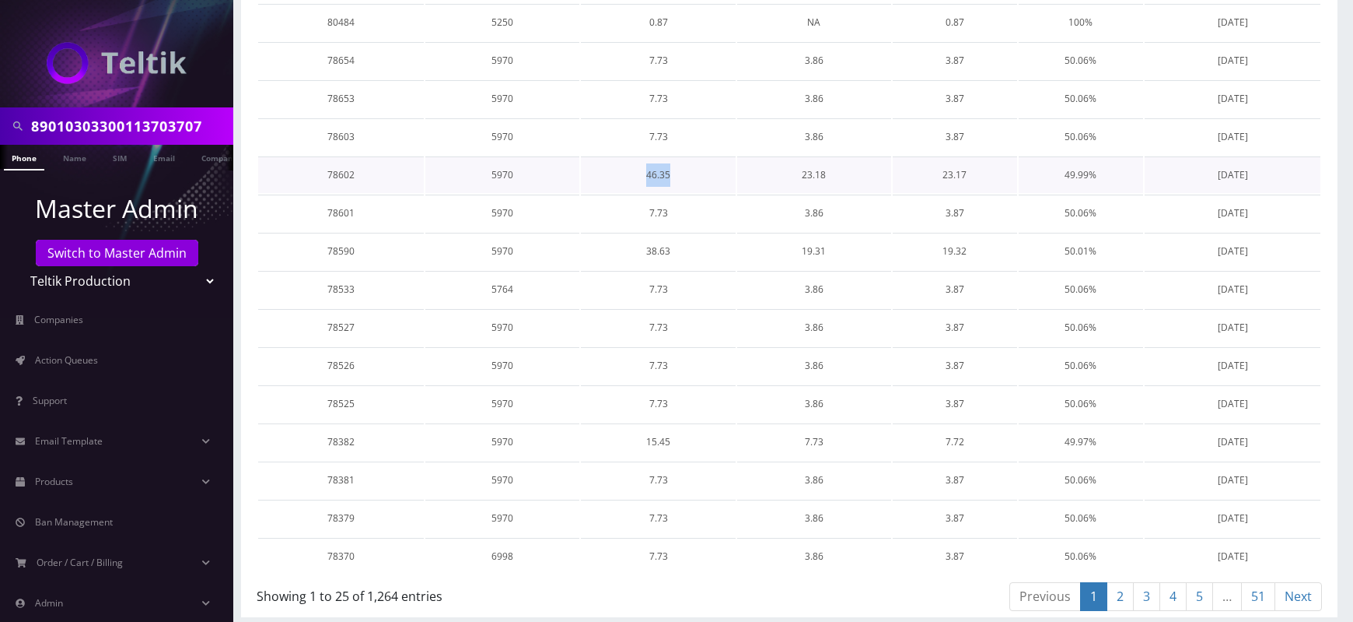
click at [657, 173] on td "46.35" at bounding box center [658, 174] width 154 height 37
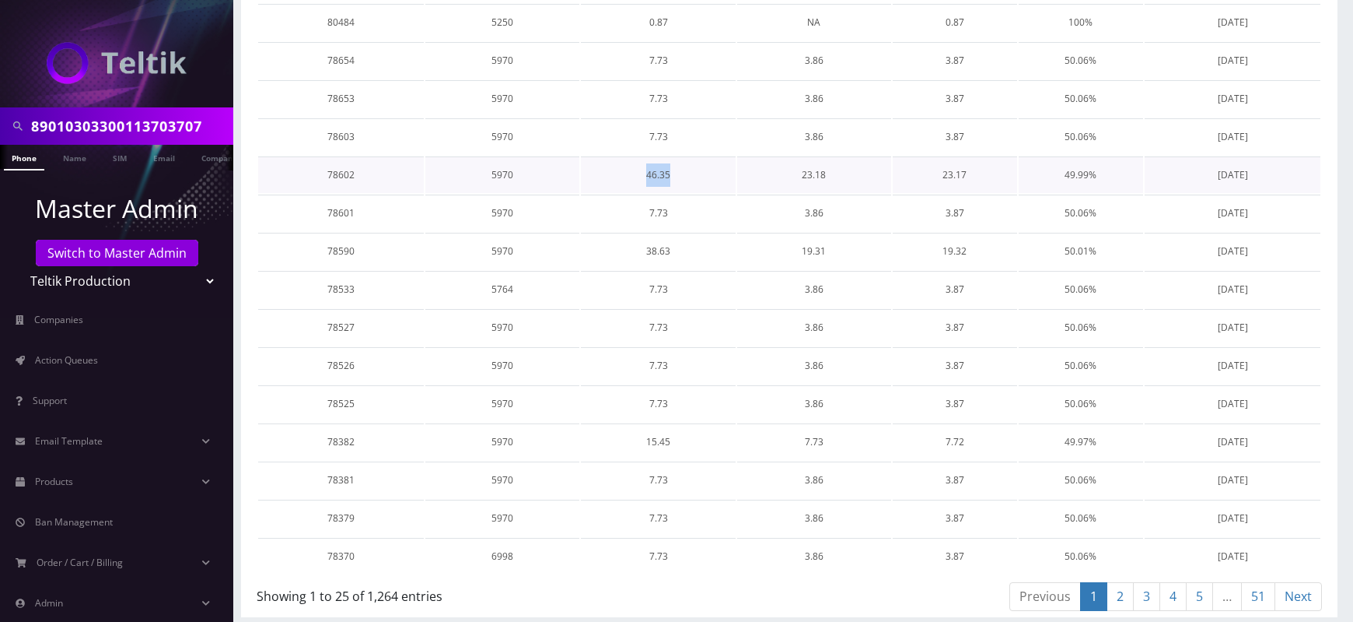
click at [657, 173] on td "46.35" at bounding box center [658, 174] width 154 height 37
click at [664, 204] on td "7.73" at bounding box center [658, 212] width 154 height 37
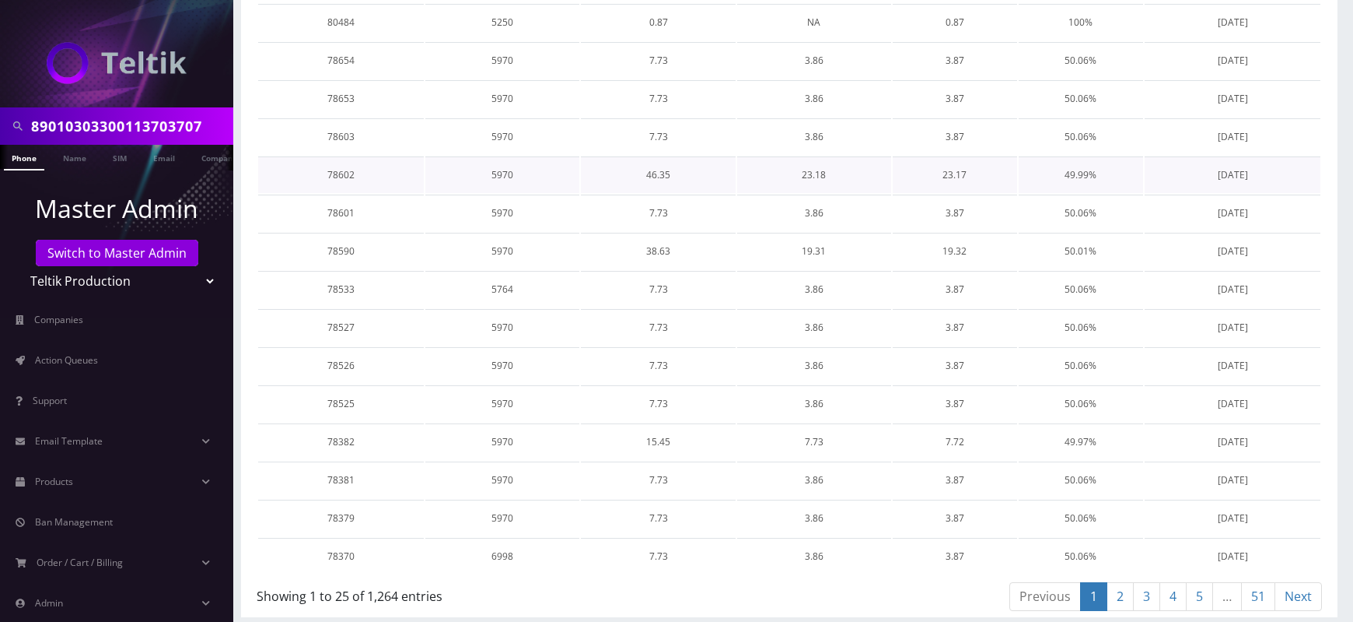
click at [652, 170] on td "46.35" at bounding box center [658, 174] width 154 height 37
click at [657, 215] on td "7.73" at bounding box center [658, 212] width 154 height 37
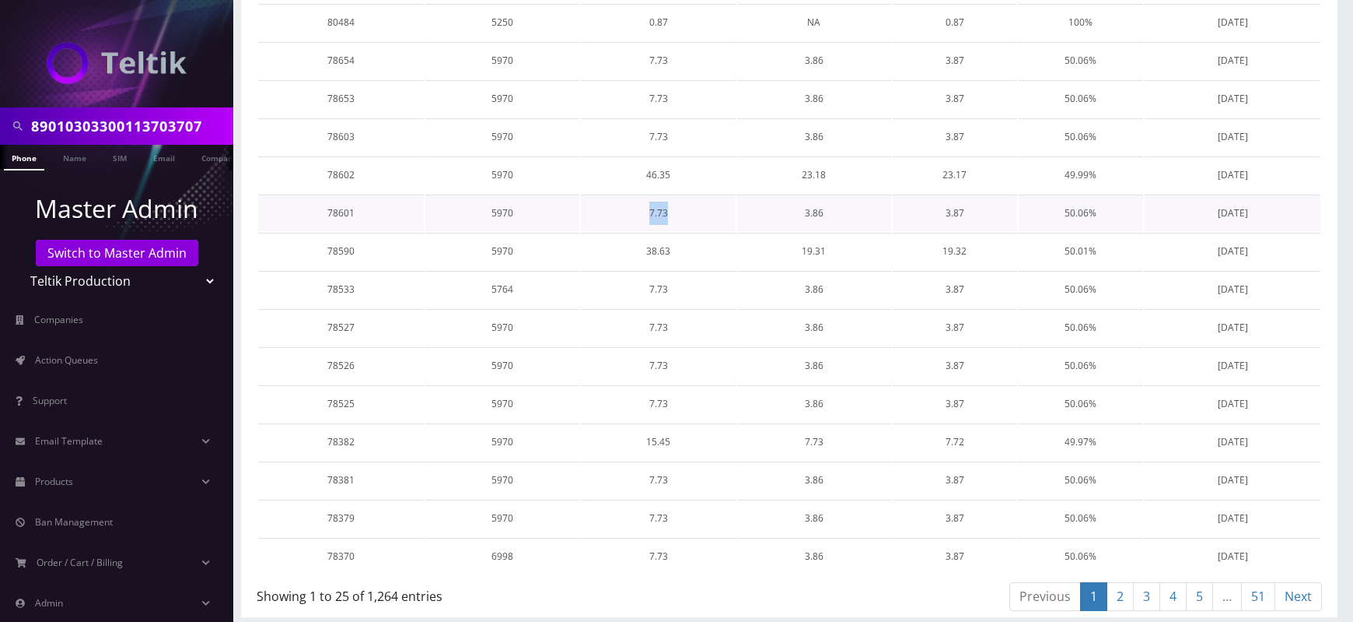
click at [657, 215] on td "7.73" at bounding box center [658, 212] width 154 height 37
click at [657, 212] on td "7.73" at bounding box center [658, 212] width 154 height 37
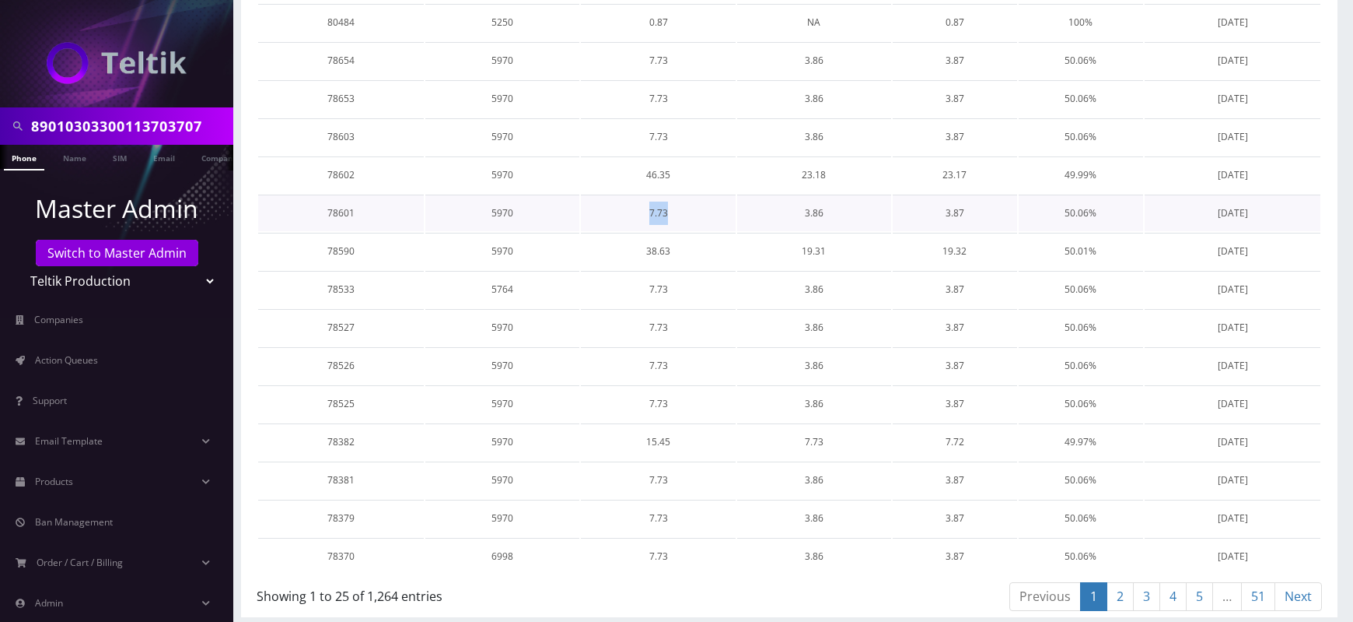
click at [657, 212] on td "7.73" at bounding box center [658, 212] width 154 height 37
click at [659, 247] on td "38.63" at bounding box center [658, 251] width 154 height 37
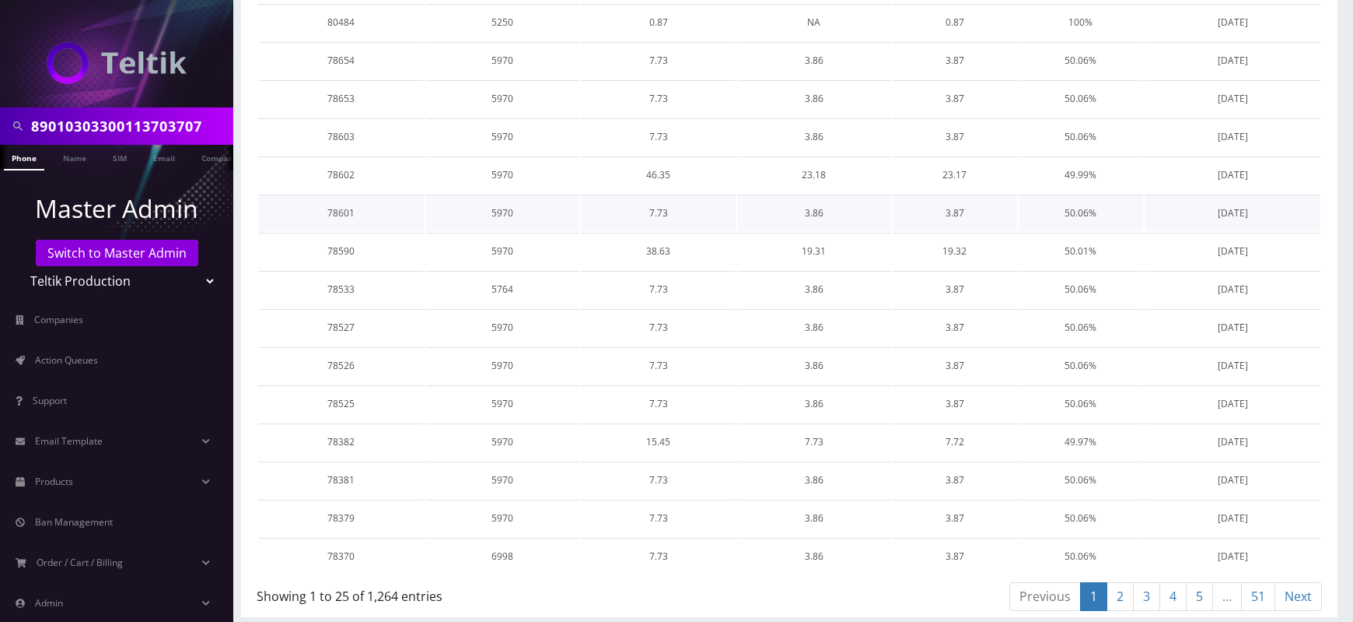
click at [651, 208] on td "7.73" at bounding box center [658, 212] width 154 height 37
click at [653, 170] on td "46.35" at bounding box center [658, 174] width 154 height 37
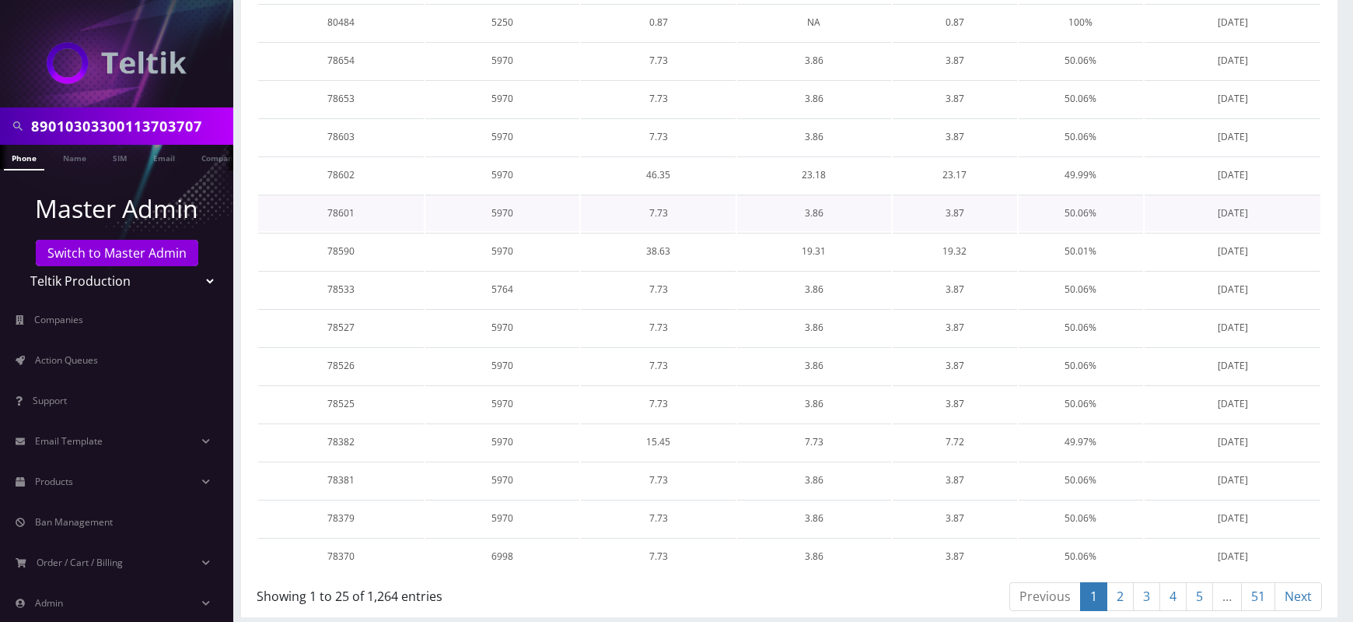
click at [659, 215] on td "7.73" at bounding box center [658, 212] width 154 height 37
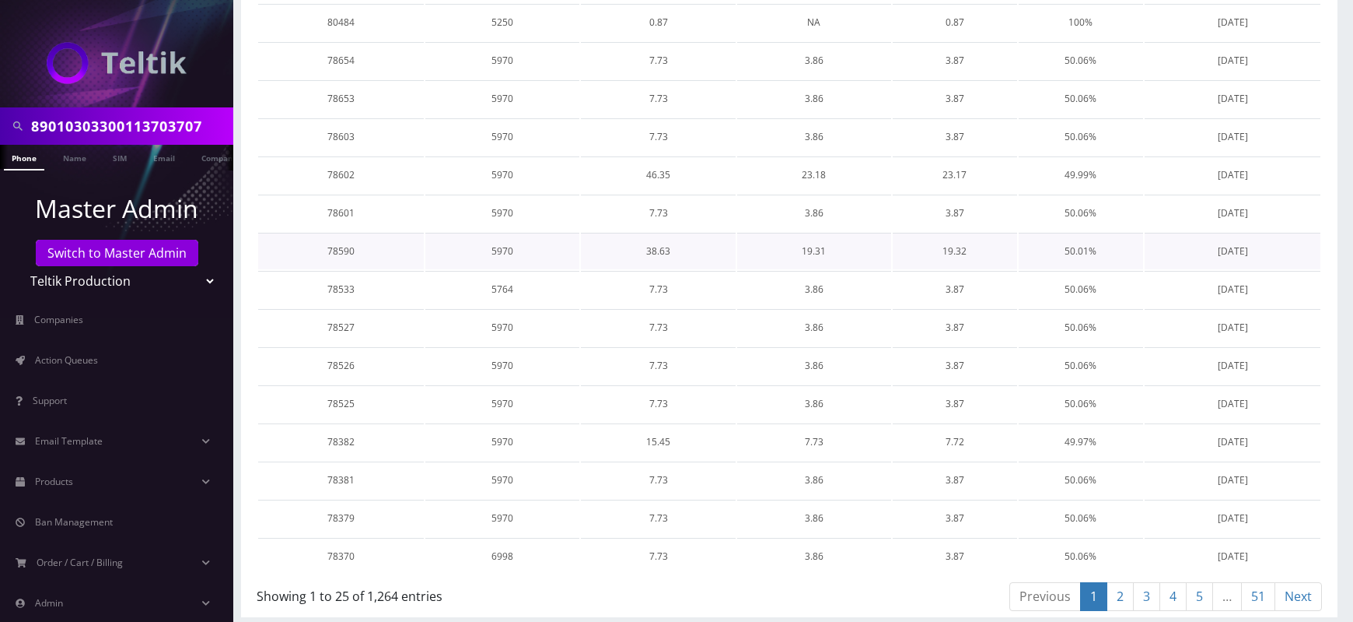
click at [661, 251] on td "38.63" at bounding box center [658, 251] width 154 height 37
click at [661, 289] on td "7.73" at bounding box center [658, 289] width 154 height 37
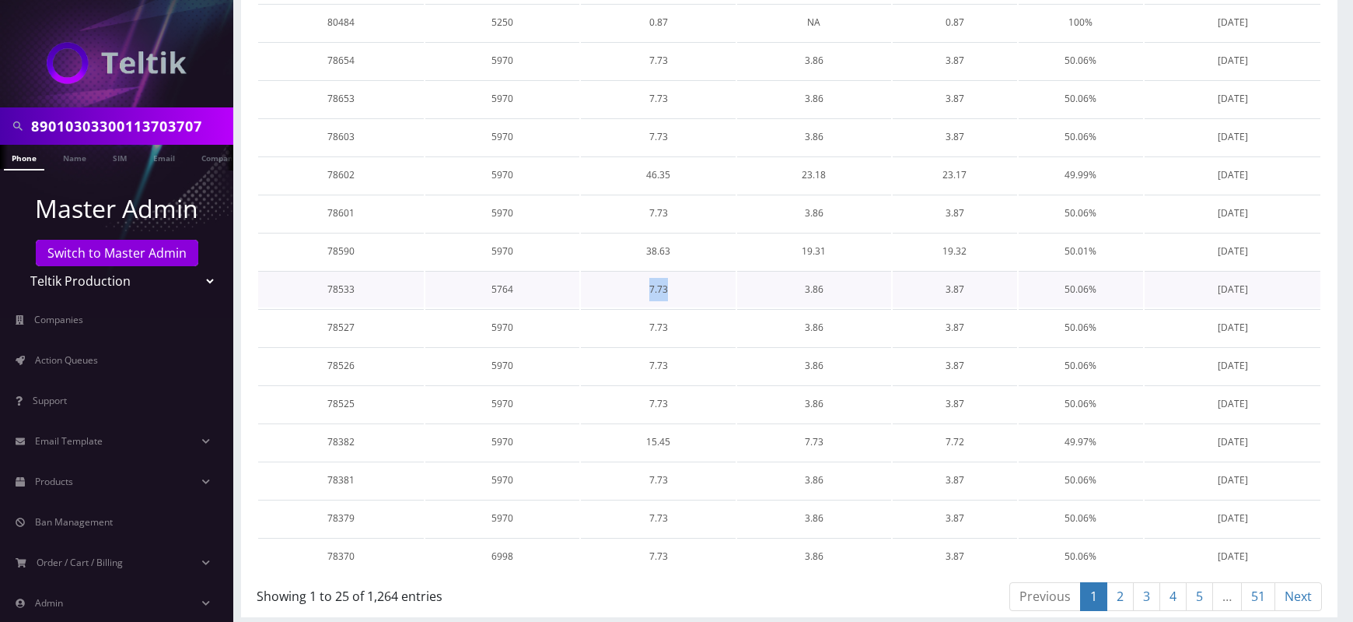
click at [661, 289] on td "7.73" at bounding box center [658, 289] width 154 height 37
click at [659, 329] on td "7.73" at bounding box center [658, 327] width 154 height 37
click at [657, 324] on td "7.73" at bounding box center [658, 327] width 154 height 37
click at [657, 357] on td "7.73" at bounding box center [658, 365] width 154 height 37
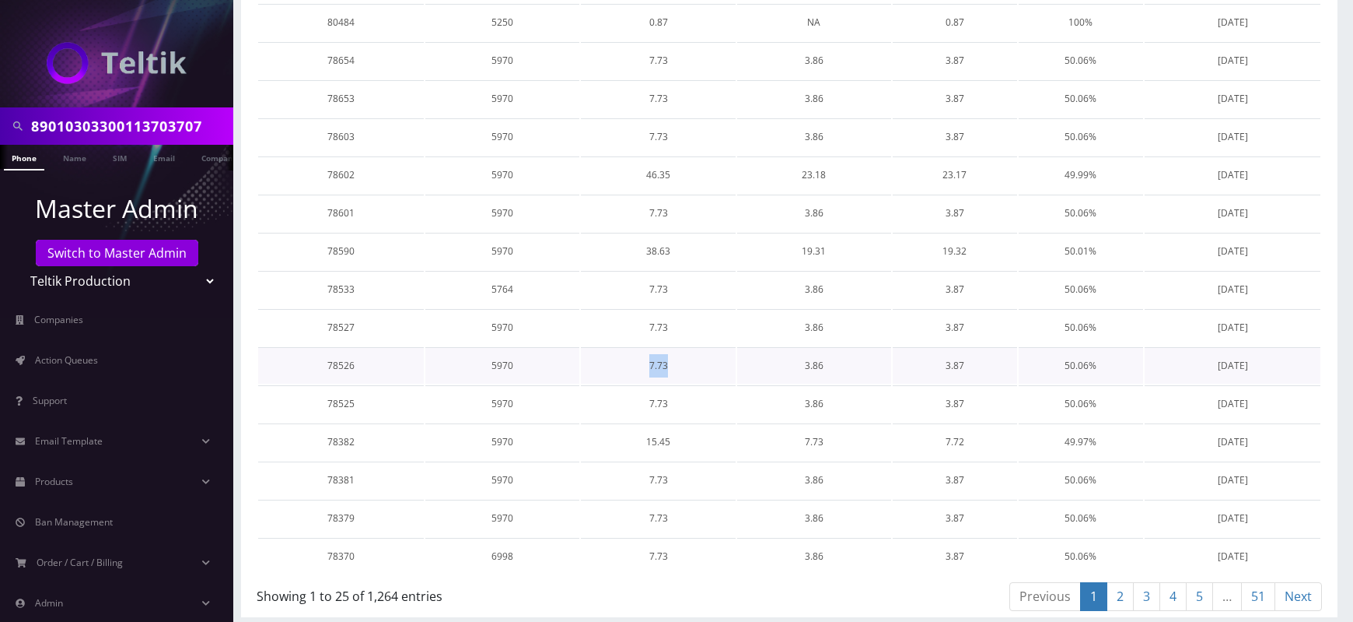
click at [657, 357] on td "7.73" at bounding box center [658, 365] width 154 height 37
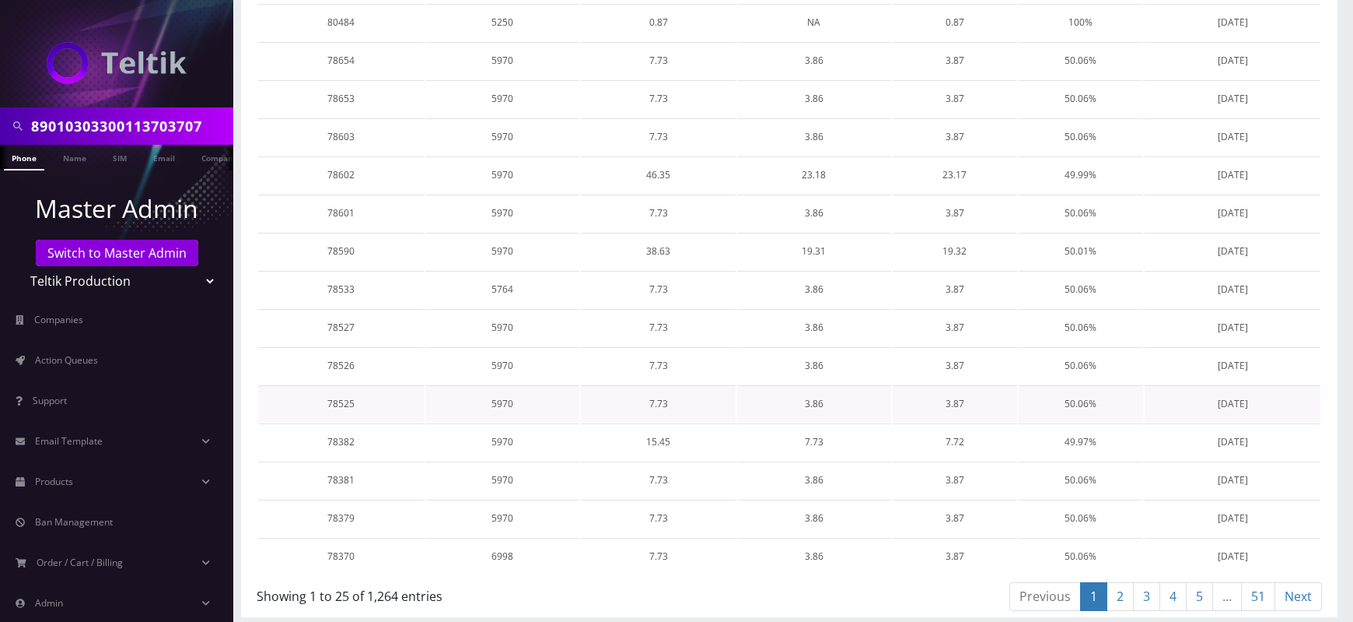
click at [652, 399] on td "7.73" at bounding box center [658, 403] width 154 height 37
click at [656, 438] on td "15.45" at bounding box center [658, 441] width 154 height 37
click at [658, 478] on td "7.73" at bounding box center [658, 479] width 154 height 37
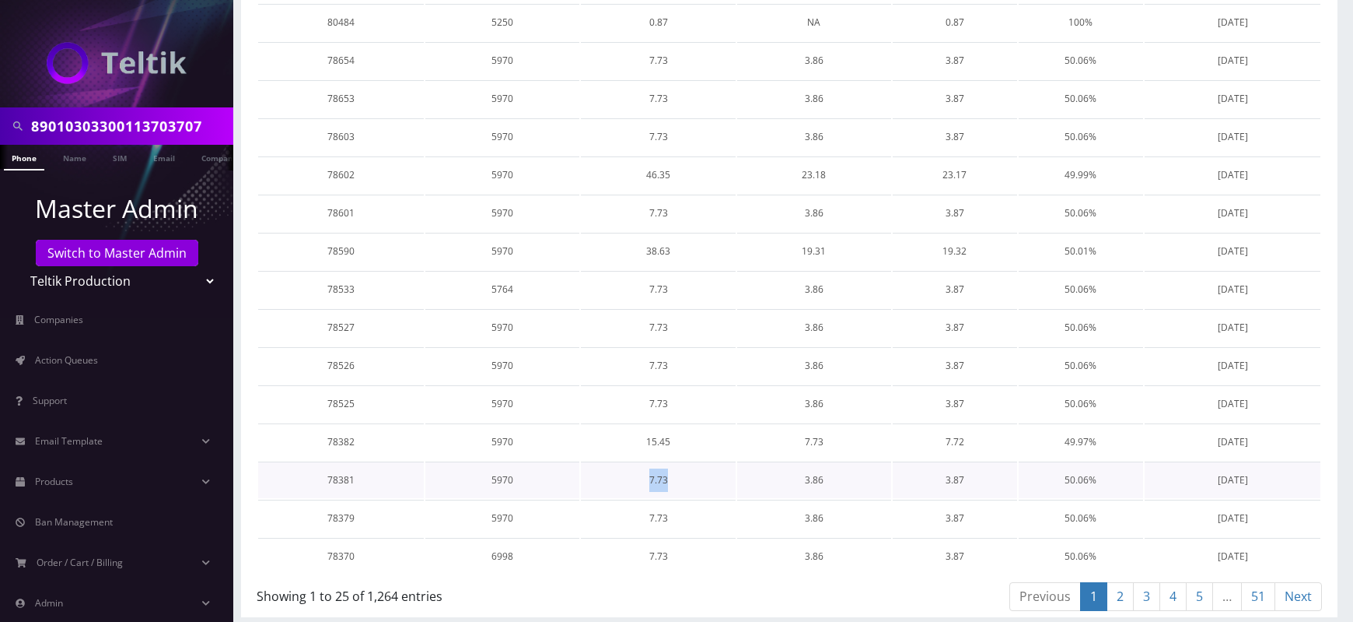
click at [658, 478] on td "7.73" at bounding box center [658, 479] width 154 height 37
click at [661, 500] on td "7.73" at bounding box center [658, 517] width 154 height 37
click at [662, 547] on td "7.73" at bounding box center [658, 556] width 154 height 37
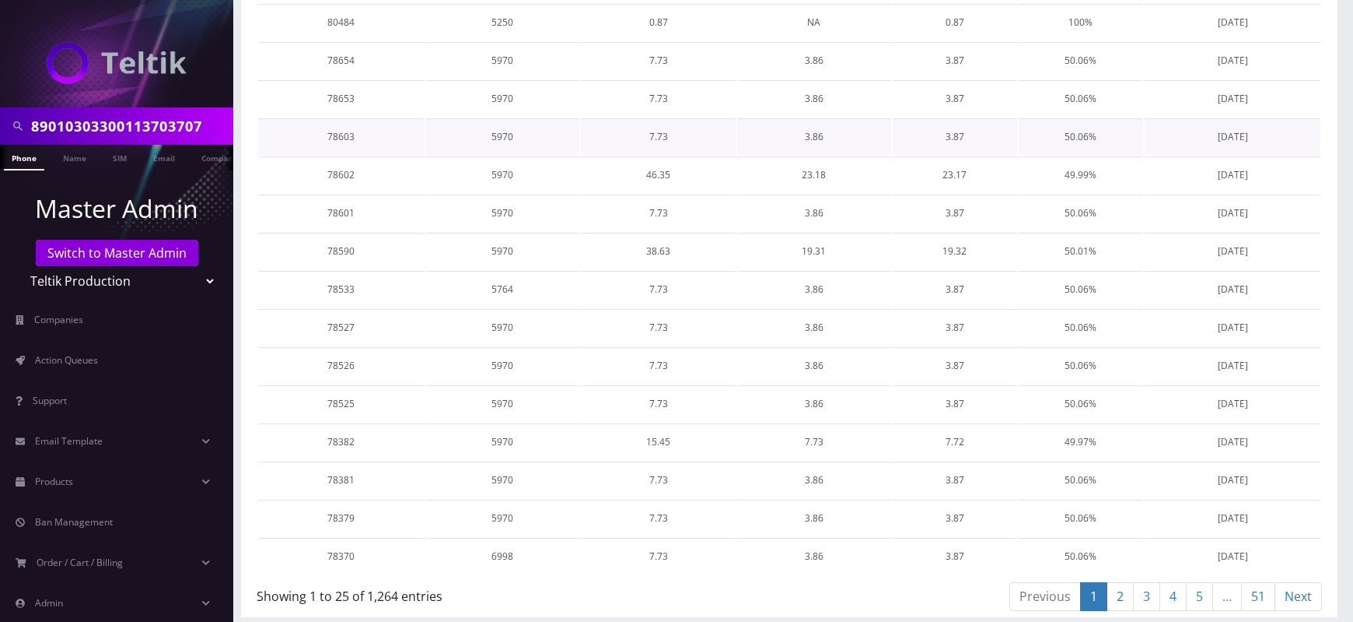
click at [664, 132] on td "7.73" at bounding box center [658, 136] width 154 height 37
click at [660, 91] on td "7.73" at bounding box center [658, 98] width 154 height 37
click at [649, 61] on td "7.73" at bounding box center [658, 60] width 154 height 37
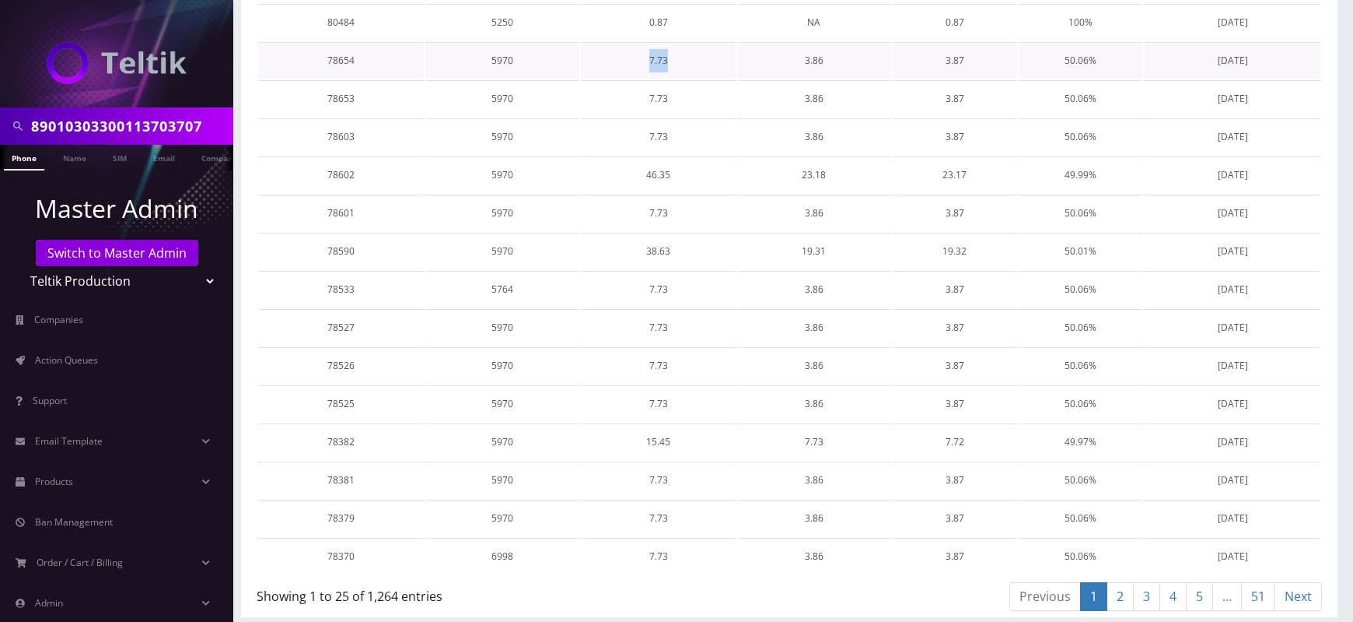
click at [649, 61] on td "7.73" at bounding box center [658, 60] width 154 height 37
click at [660, 24] on td "0.87" at bounding box center [658, 22] width 154 height 37
click at [648, 174] on td "46.35" at bounding box center [658, 174] width 154 height 37
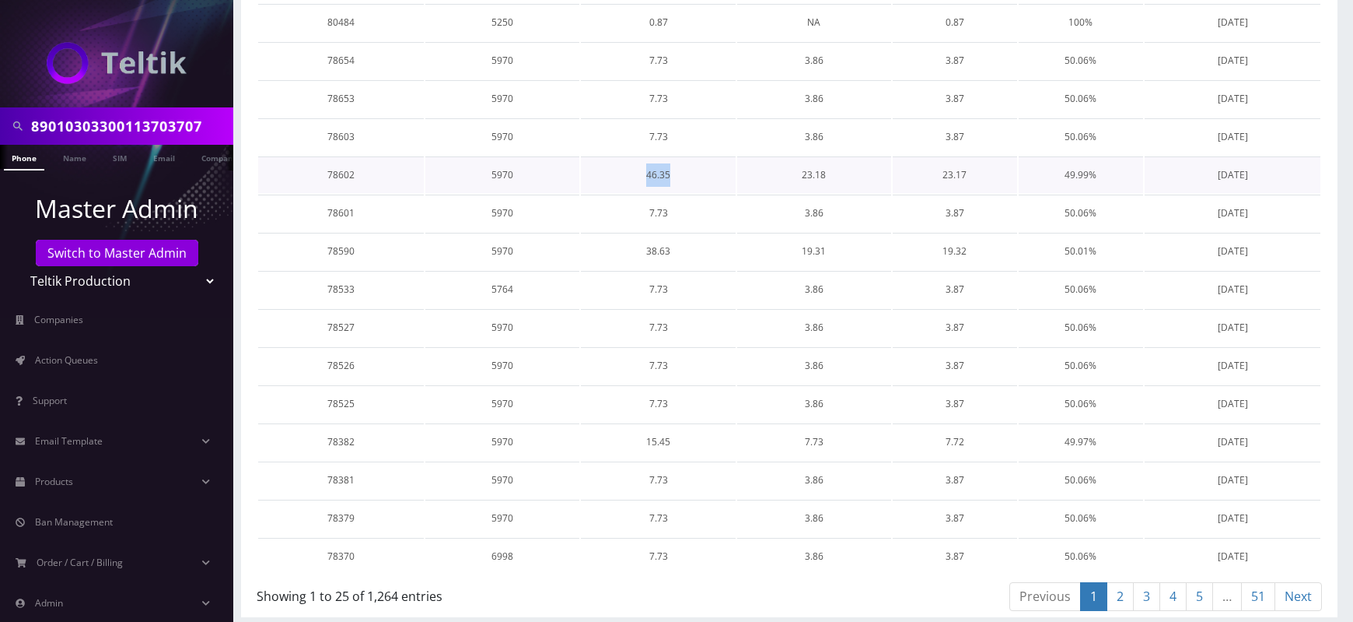
click at [648, 174] on td "46.35" at bounding box center [658, 174] width 154 height 37
click at [817, 373] on td "3.86" at bounding box center [814, 365] width 154 height 37
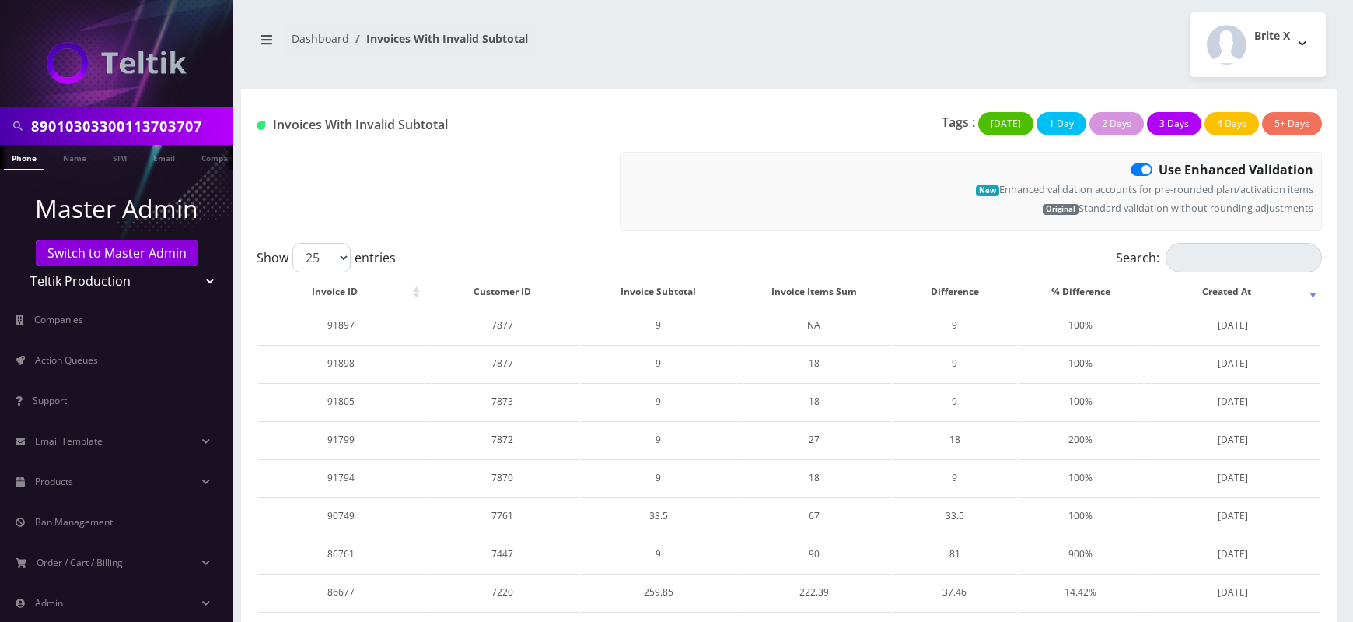
scroll to position [0, 0]
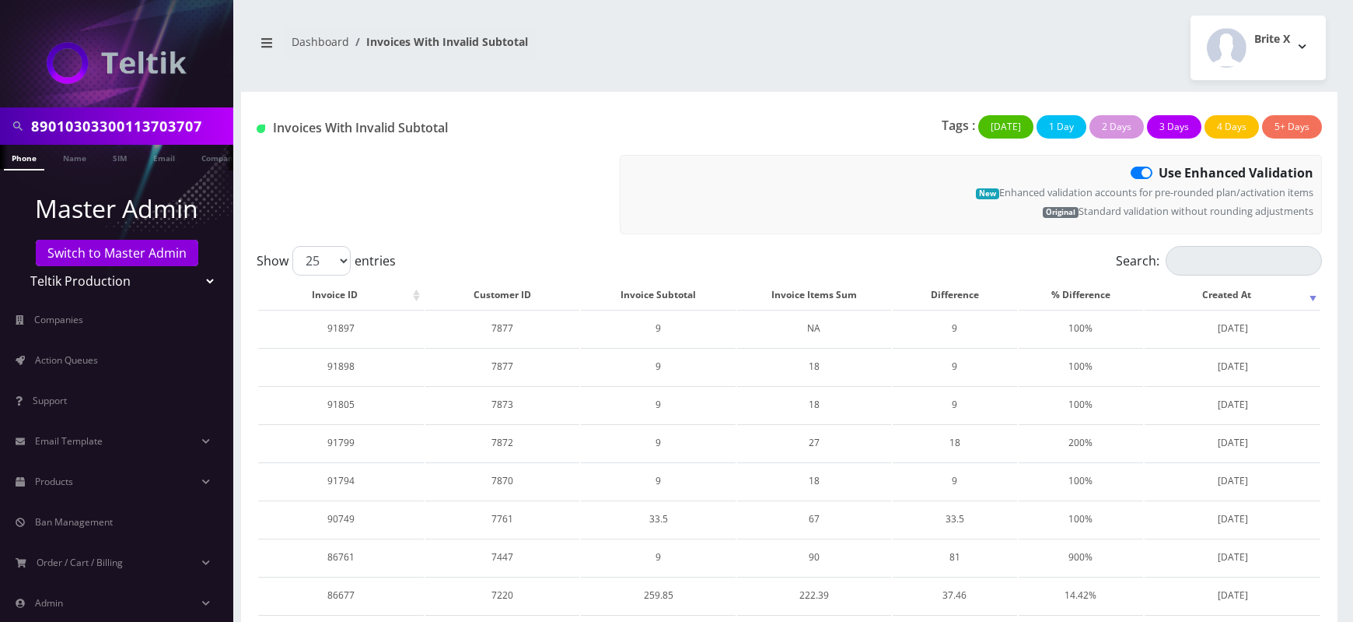
click at [1159, 170] on label "Use Enhanced Validation" at bounding box center [1236, 172] width 155 height 19
click at [1159, 170] on input "Use Enhanced Validation" at bounding box center [1164, 168] width 10 height 10
checkbox input "false"
